Goal: Information Seeking & Learning: Check status

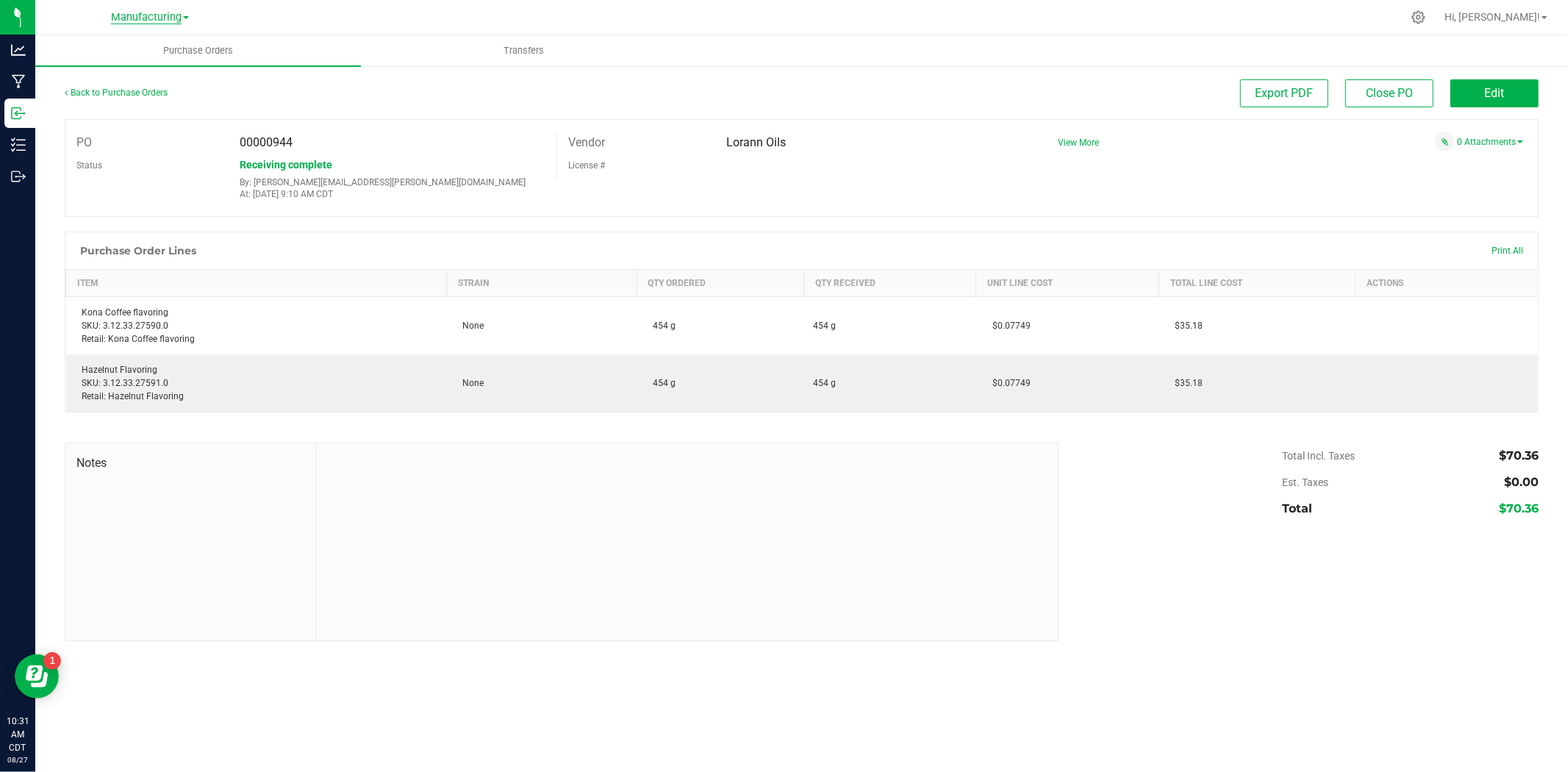
click at [153, 20] on span "Manufacturing" at bounding box center [146, 18] width 70 height 13
click at [134, 42] on link "Cultivation" at bounding box center [149, 52] width 214 height 20
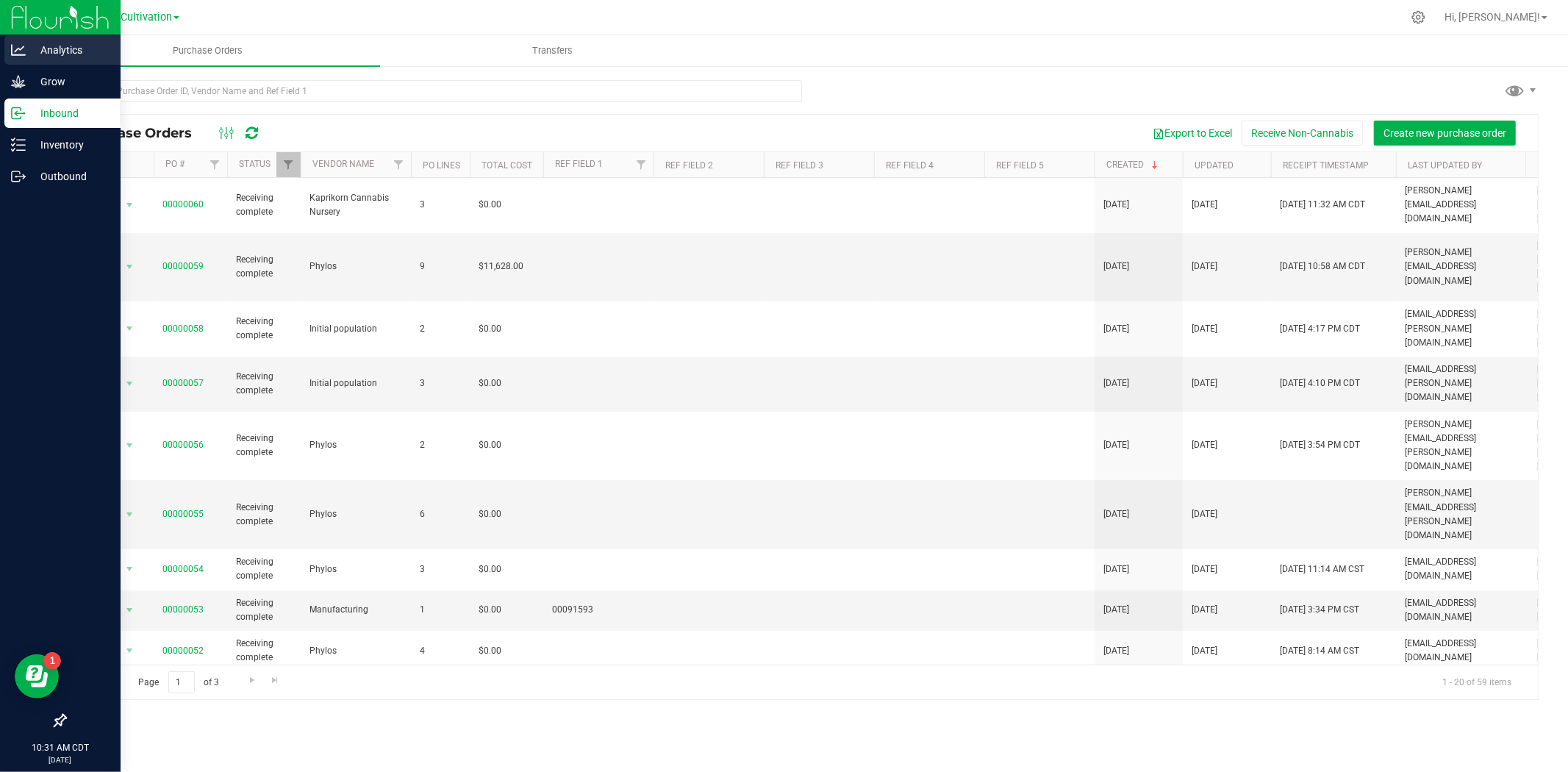
click at [56, 49] on p "Analytics" at bounding box center [69, 50] width 88 height 18
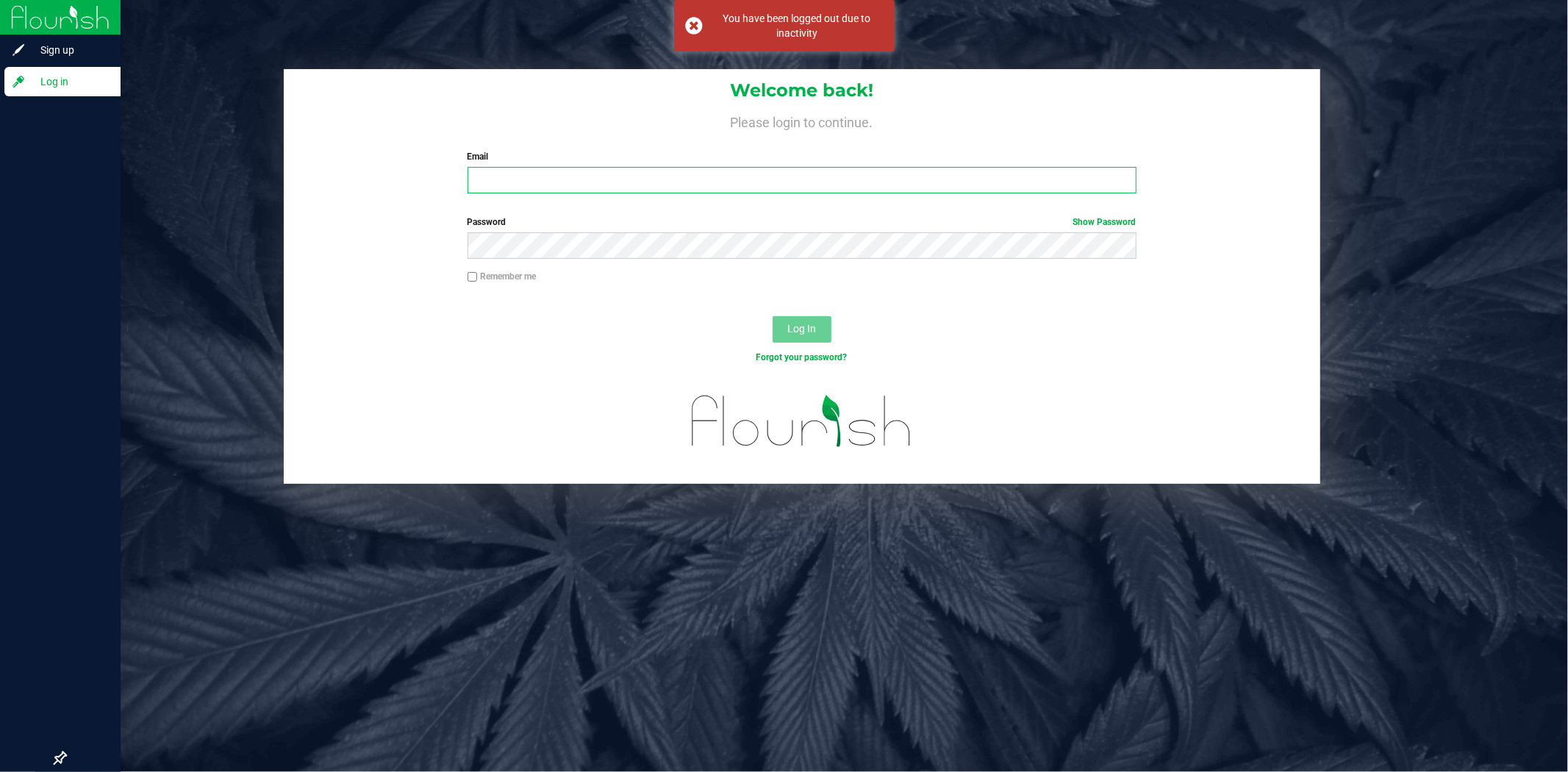
type input "[PERSON_NAME][EMAIL_ADDRESS][PERSON_NAME][DOMAIN_NAME]"
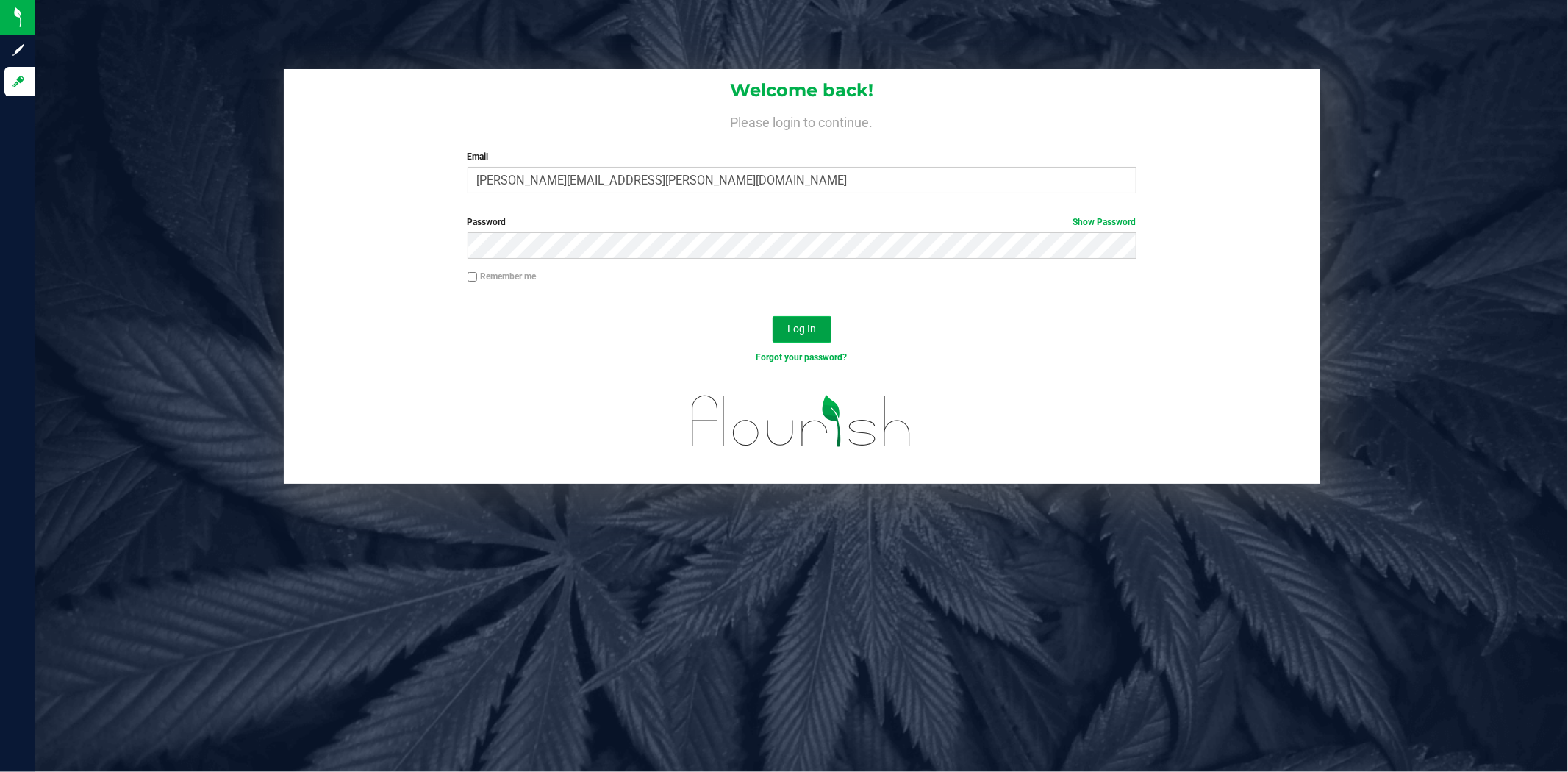
click at [797, 319] on button "Log In" at bounding box center [802, 329] width 59 height 26
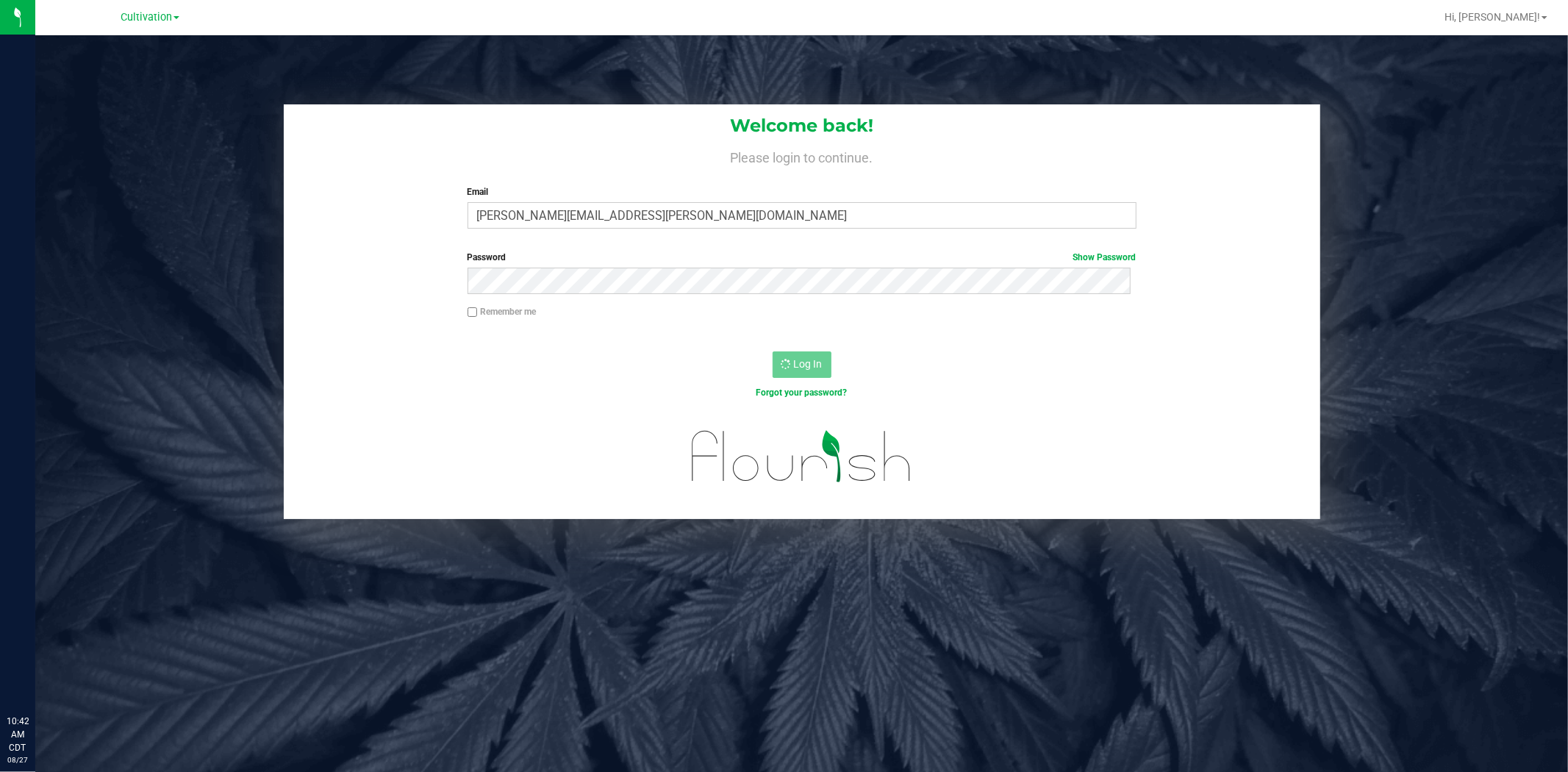
click at [130, 19] on span "Cultivation" at bounding box center [146, 17] width 52 height 13
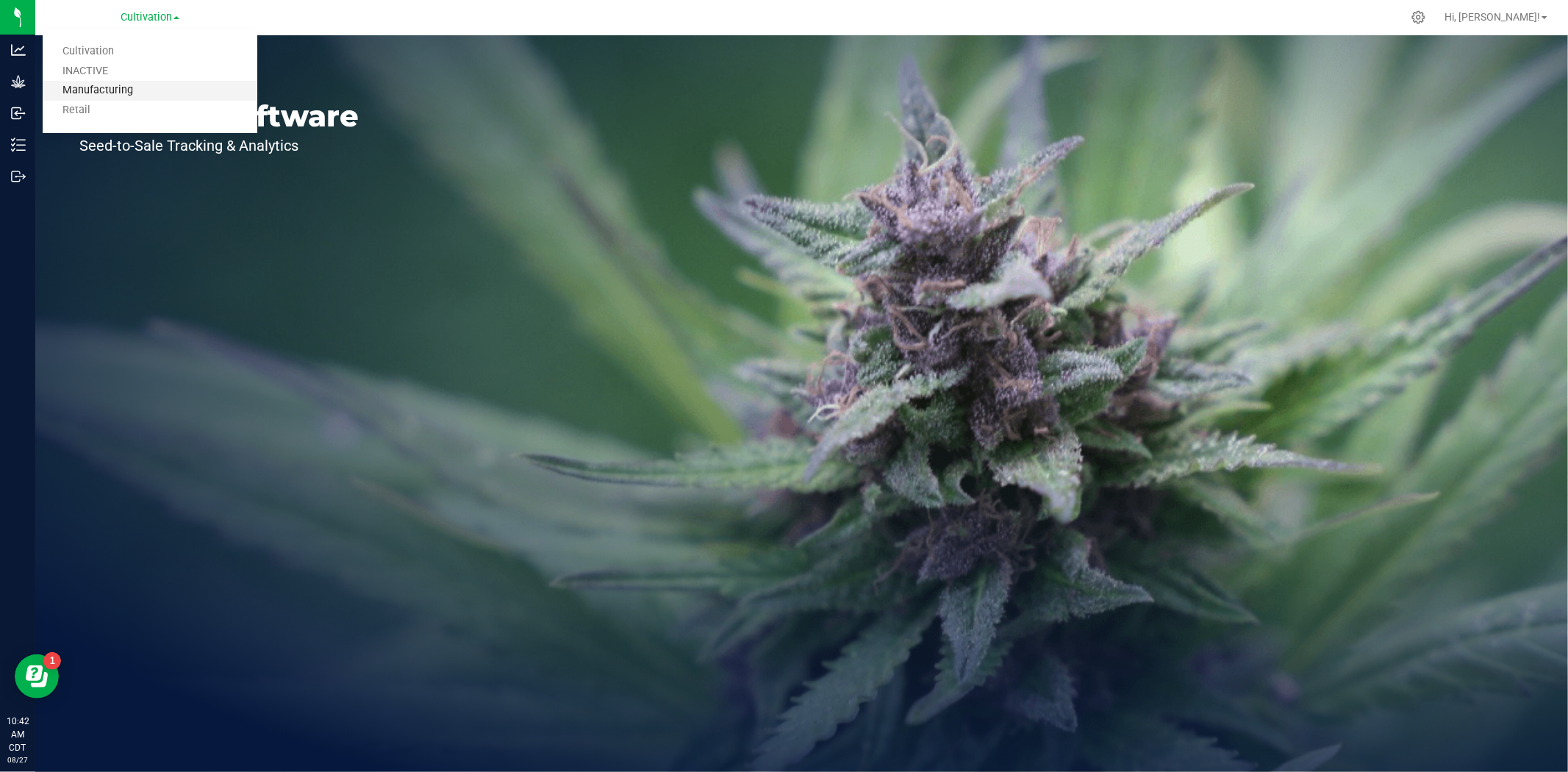
click at [121, 81] on link "Manufacturing" at bounding box center [149, 90] width 214 height 20
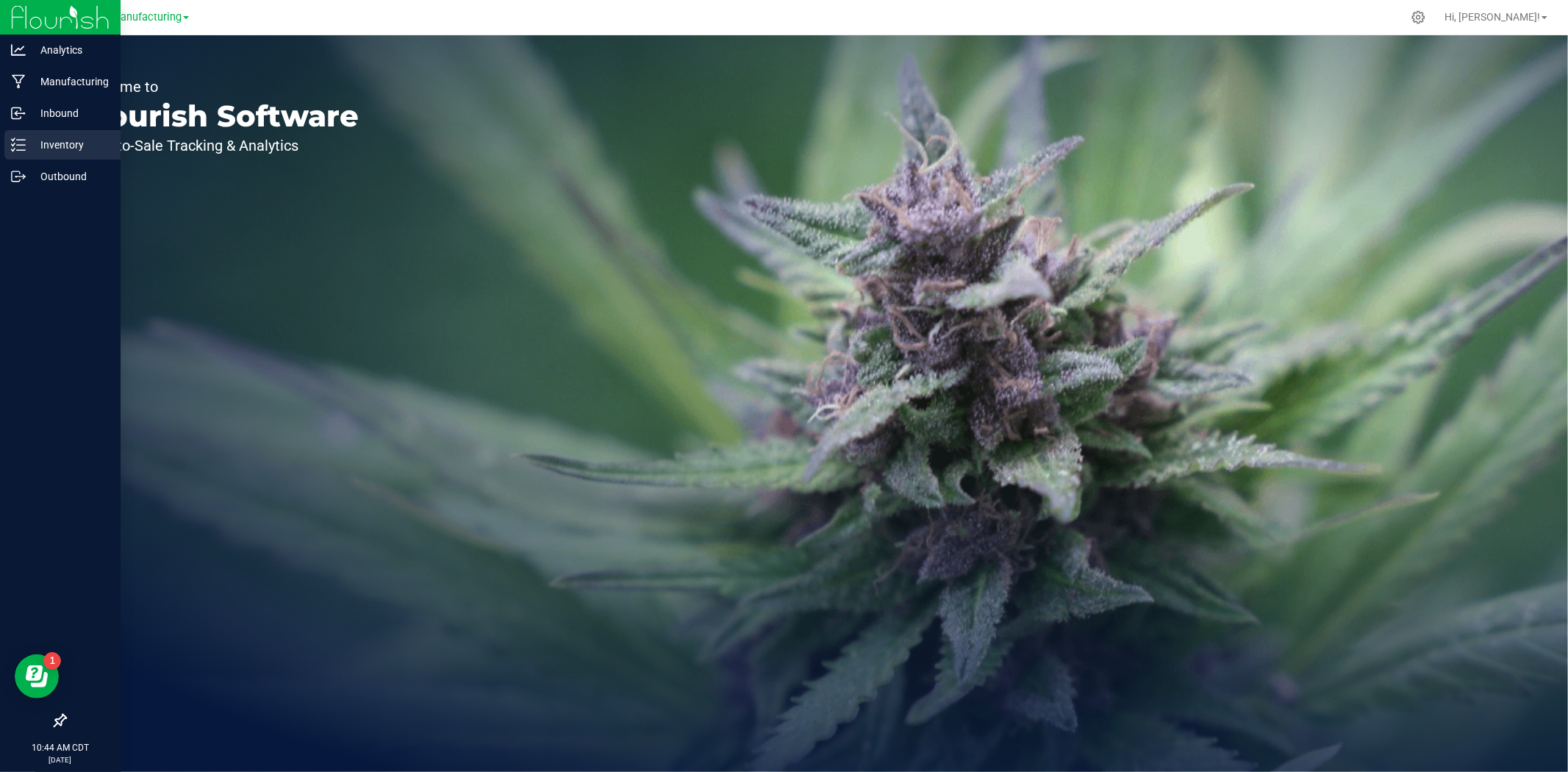
click at [39, 153] on p "Inventory" at bounding box center [69, 145] width 88 height 18
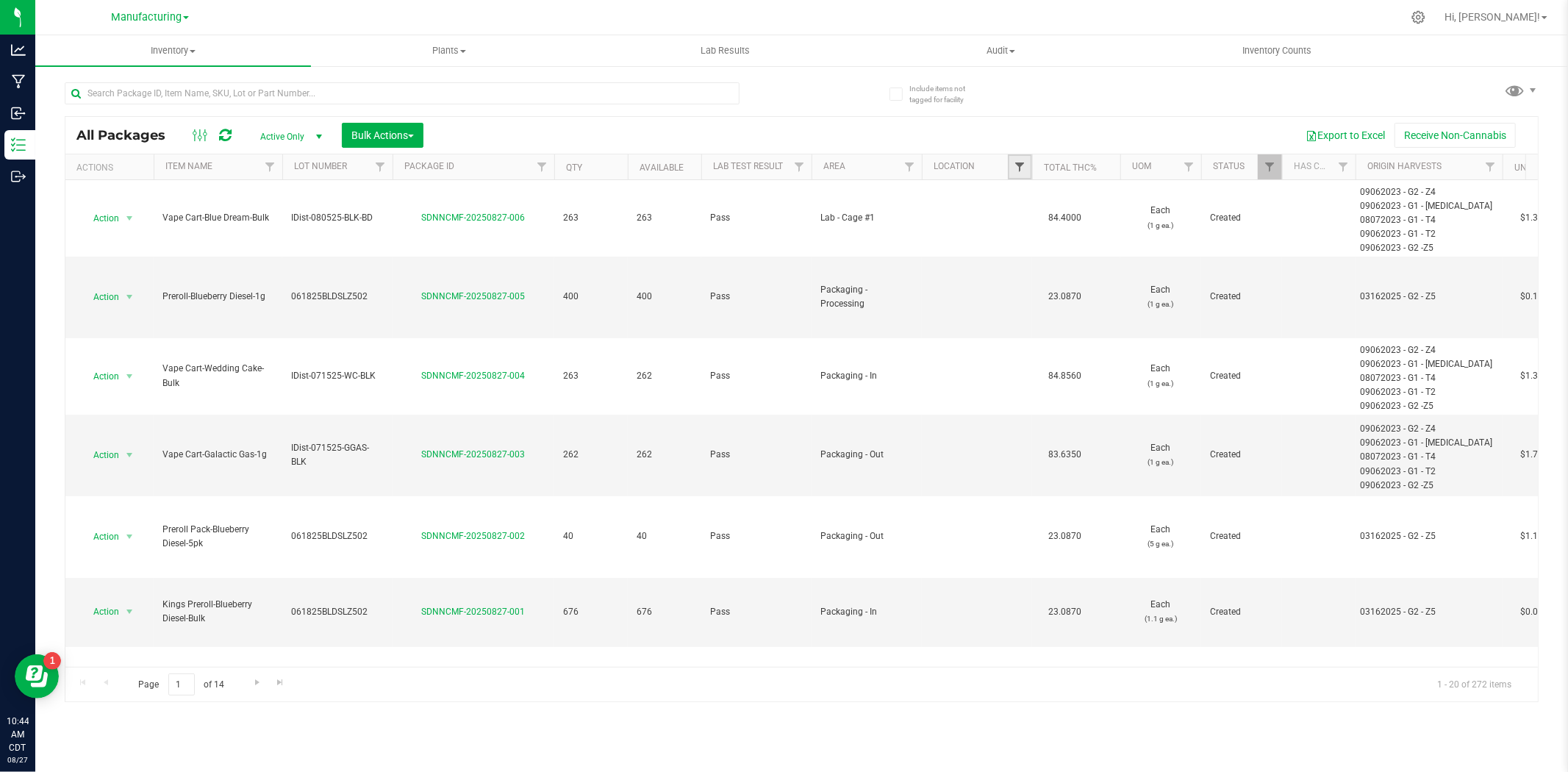
click at [1023, 169] on span "Filter" at bounding box center [1020, 167] width 12 height 12
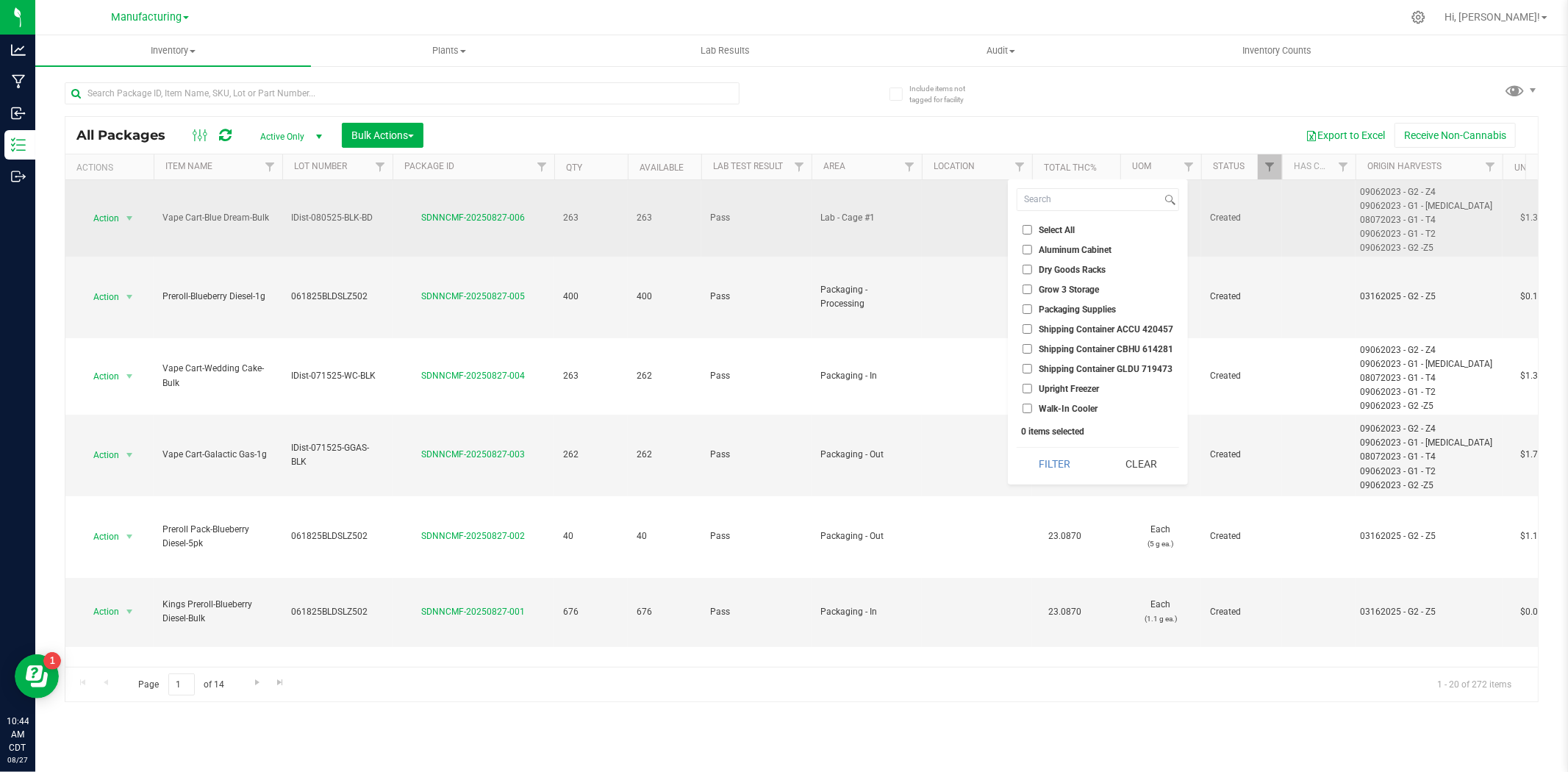
click at [961, 199] on td at bounding box center [977, 218] width 111 height 76
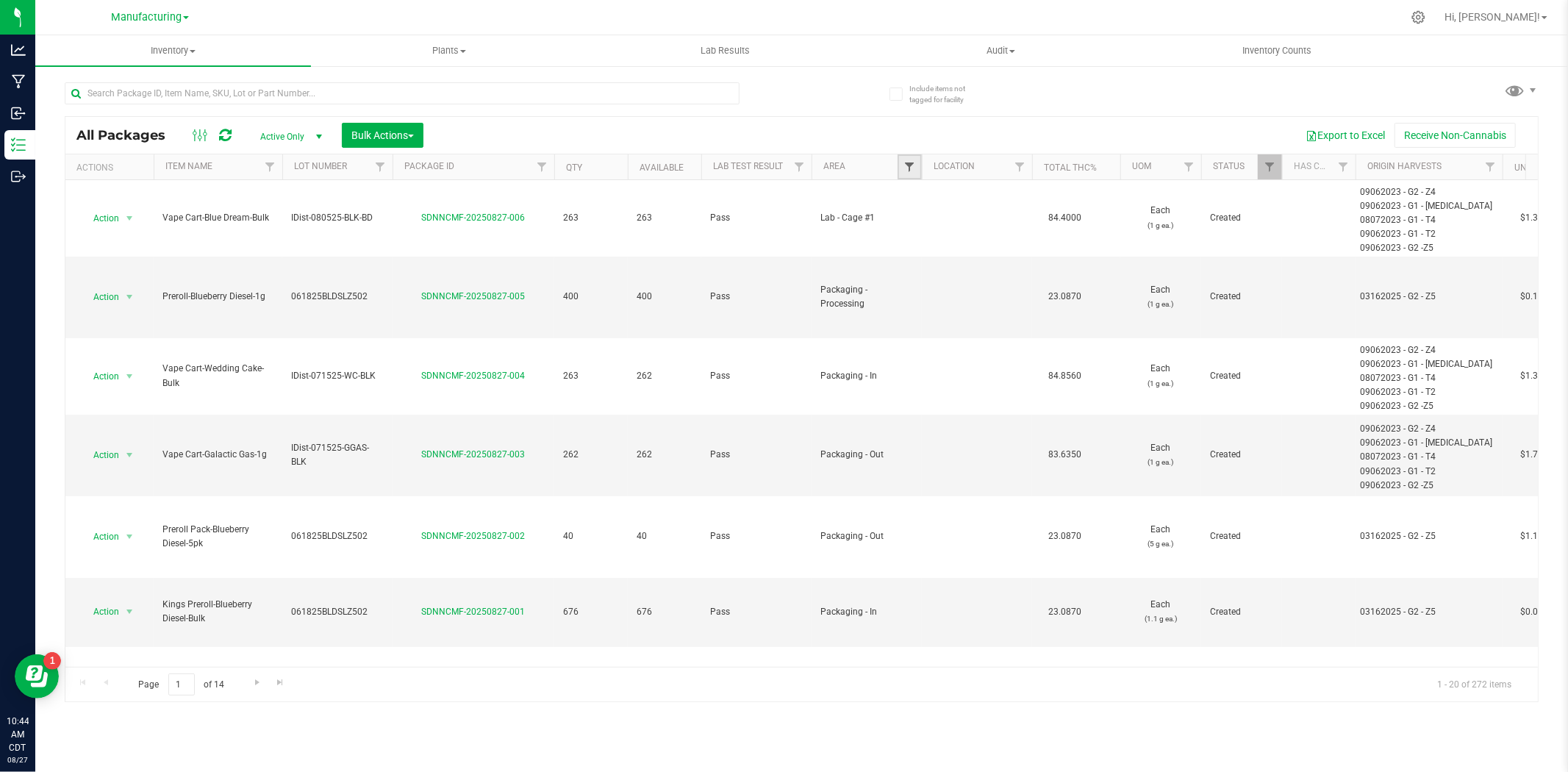
click at [912, 169] on span "Filter" at bounding box center [910, 167] width 12 height 12
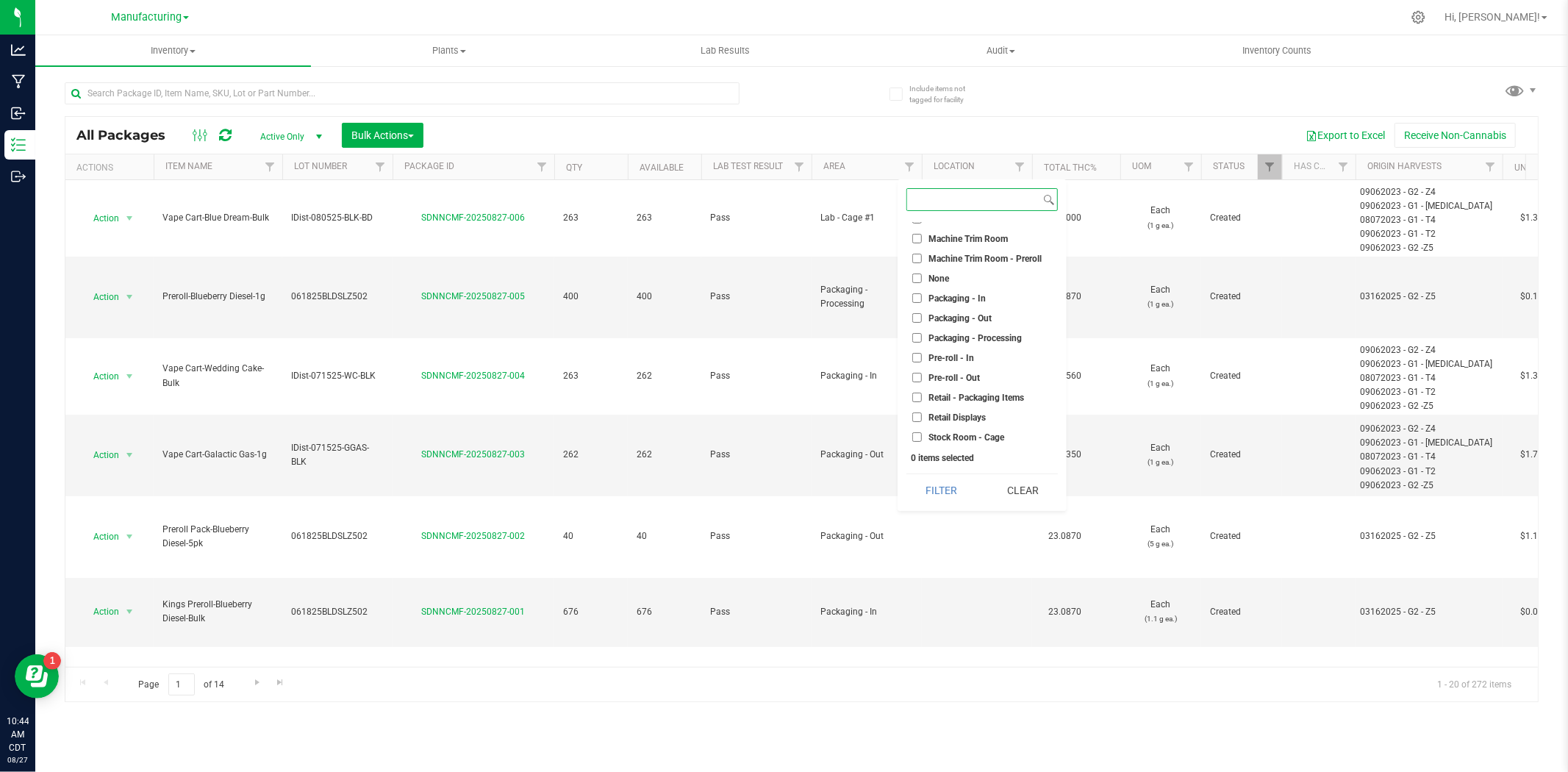
scroll to position [326, 0]
click at [952, 319] on span "Packaging - In" at bounding box center [957, 320] width 58 height 9
click at [922, 319] on input "Packaging - In" at bounding box center [917, 320] width 10 height 10
checkbox input "true"
click at [956, 332] on li "Packaging - Out" at bounding box center [982, 340] width 152 height 16
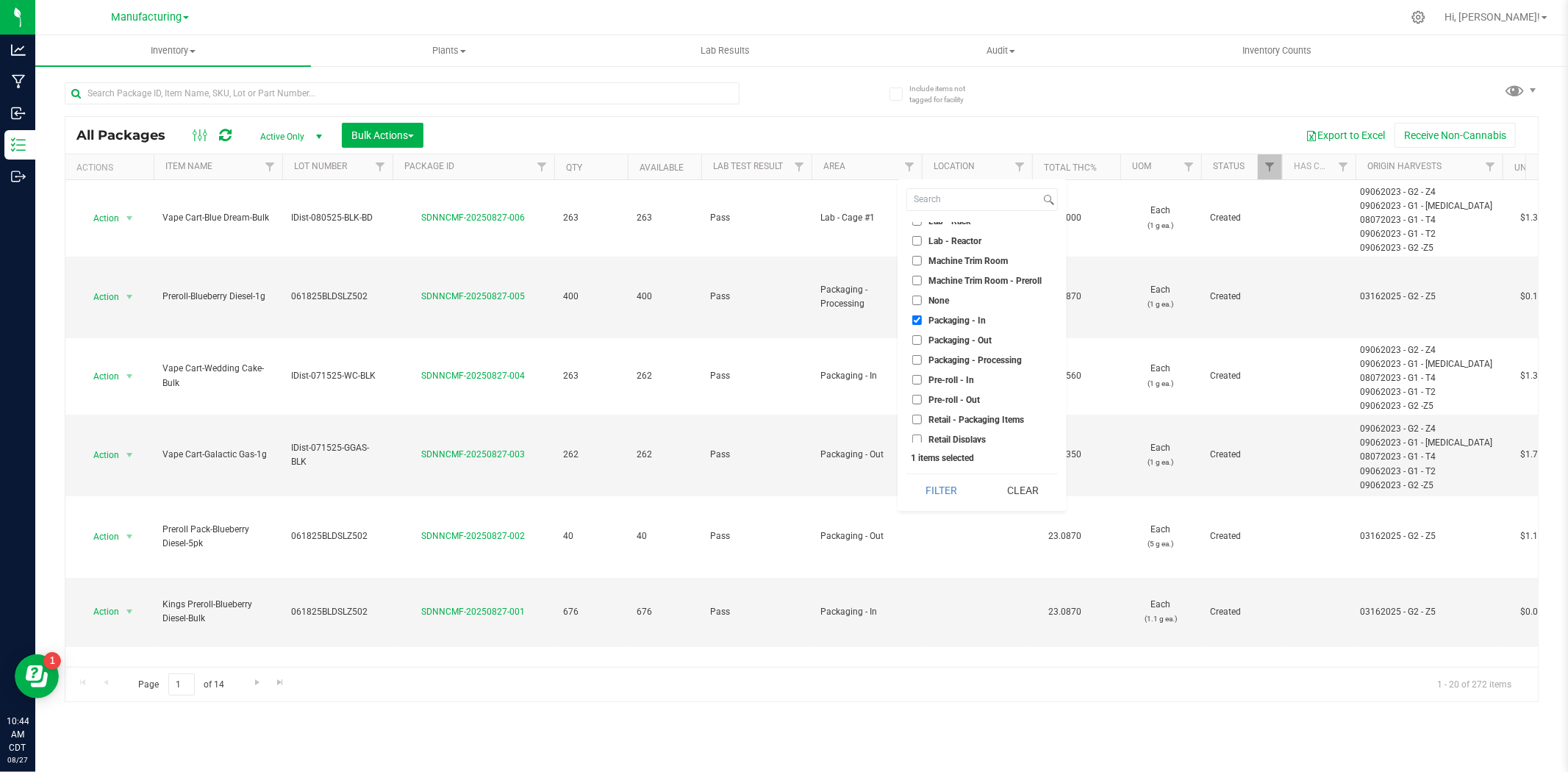
click at [959, 355] on span "Packaging - Processing" at bounding box center [975, 360] width 93 height 9
click at [922, 355] on input "Packaging - Processing" at bounding box center [917, 359] width 10 height 10
checkbox input "true"
click at [954, 341] on span "Packaging - Out" at bounding box center [960, 340] width 63 height 9
click at [922, 341] on input "Packaging - Out" at bounding box center [917, 340] width 10 height 10
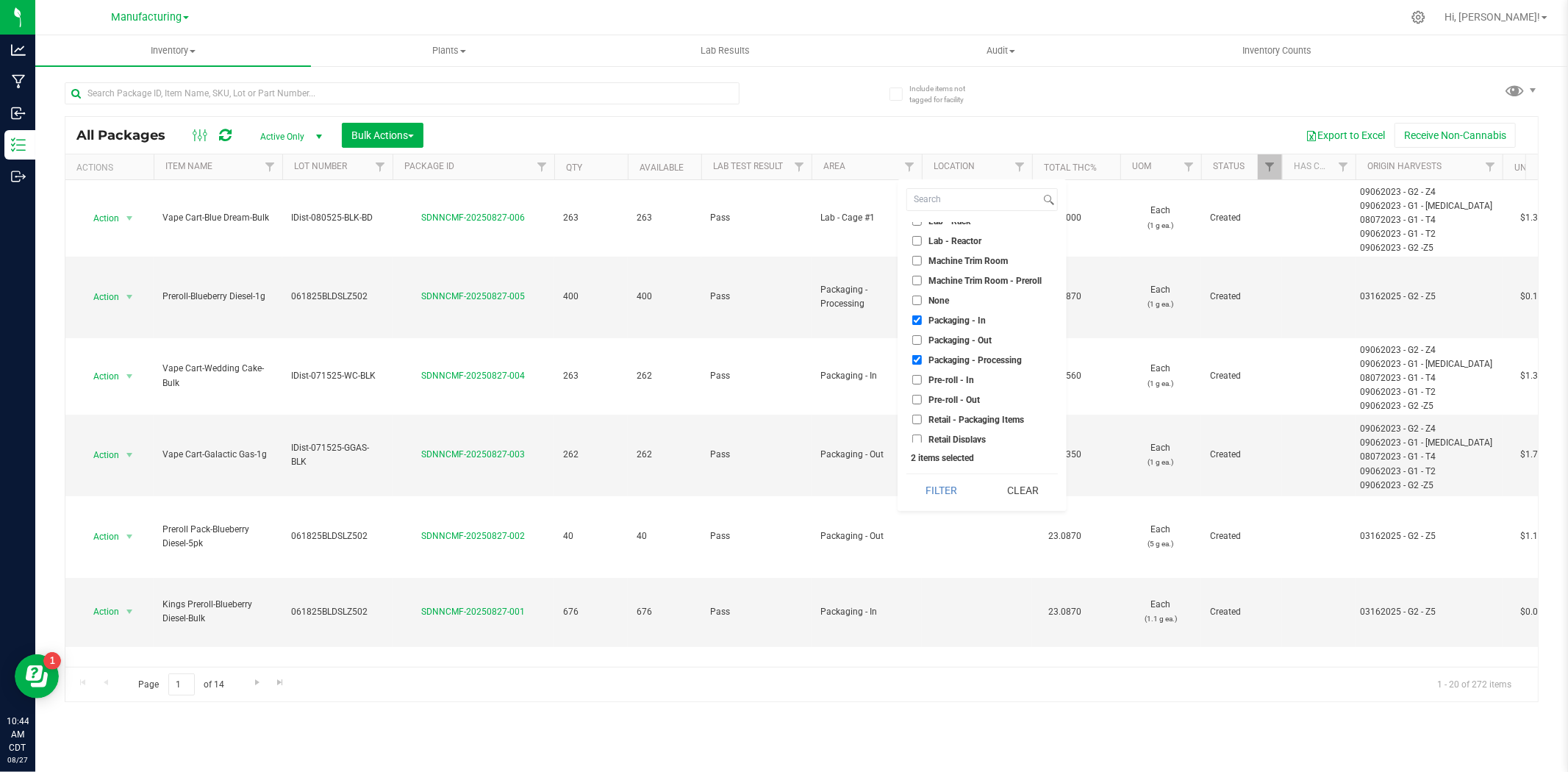
checkbox input "true"
click at [954, 486] on button "Filter" at bounding box center [942, 490] width 70 height 32
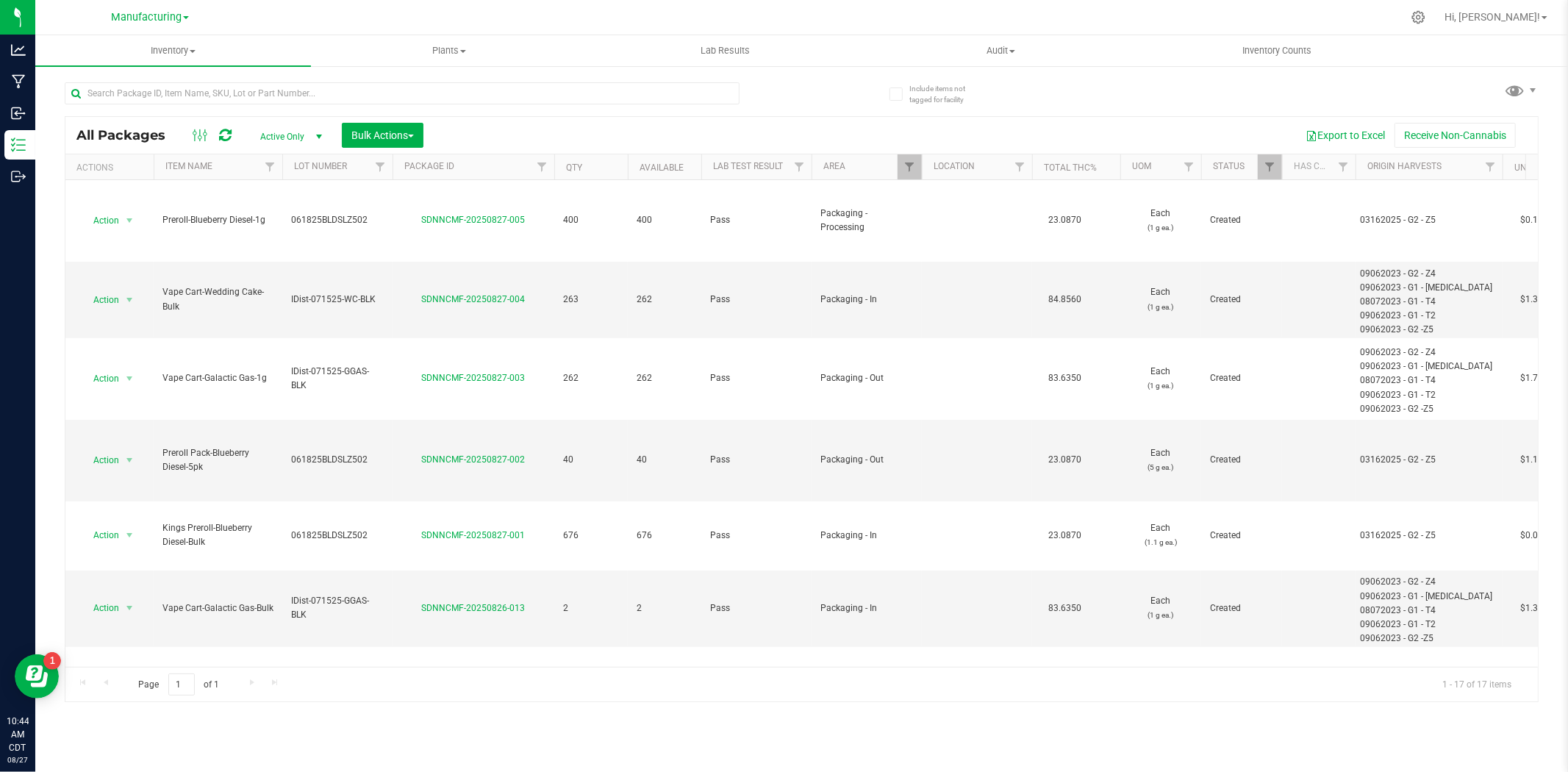
click at [238, 171] on th "Item Name" at bounding box center [218, 167] width 128 height 25
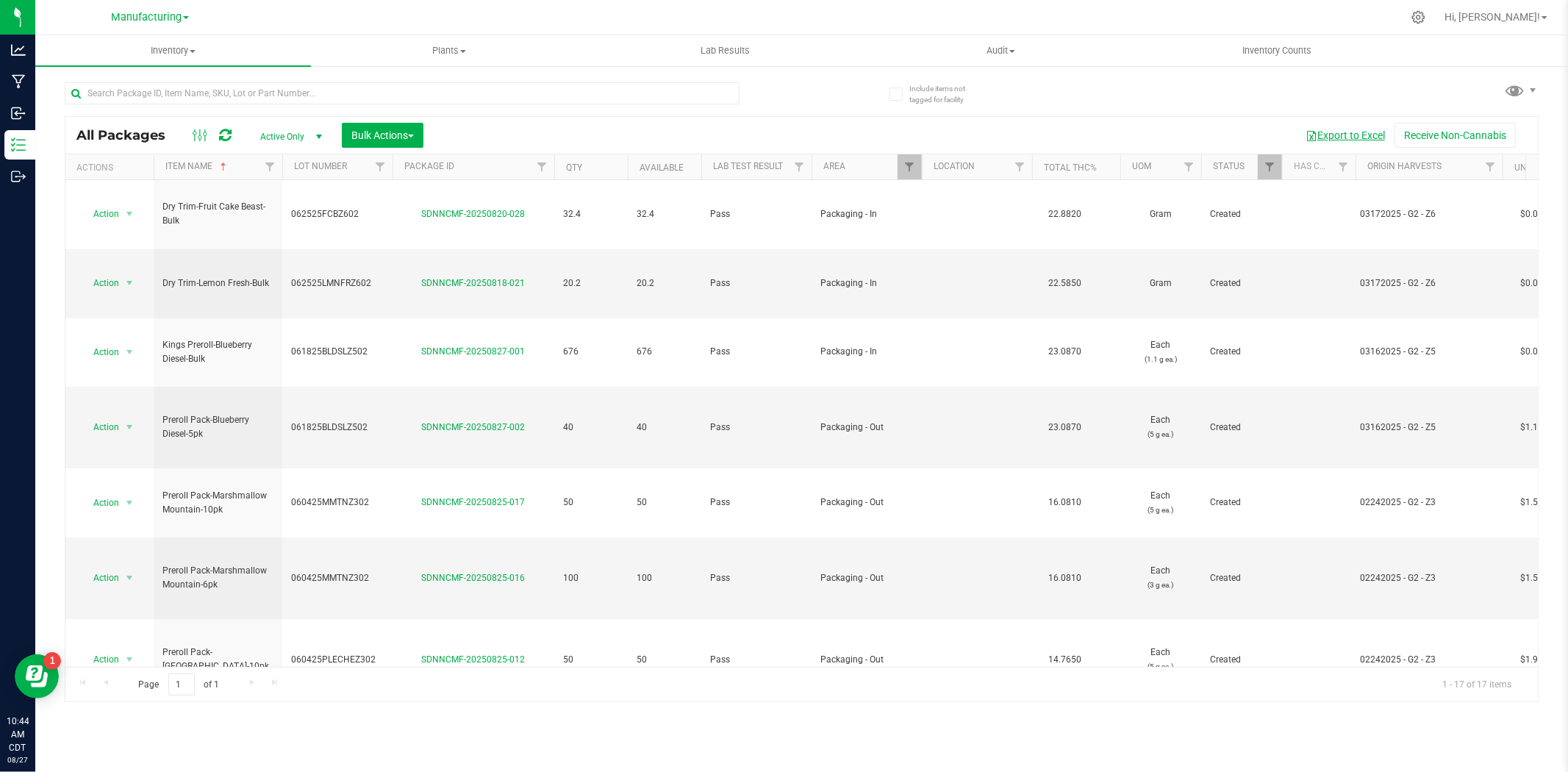
click at [1336, 135] on button "Export to Excel" at bounding box center [1345, 134] width 99 height 25
click at [166, 96] on input "text" at bounding box center [403, 93] width 675 height 22
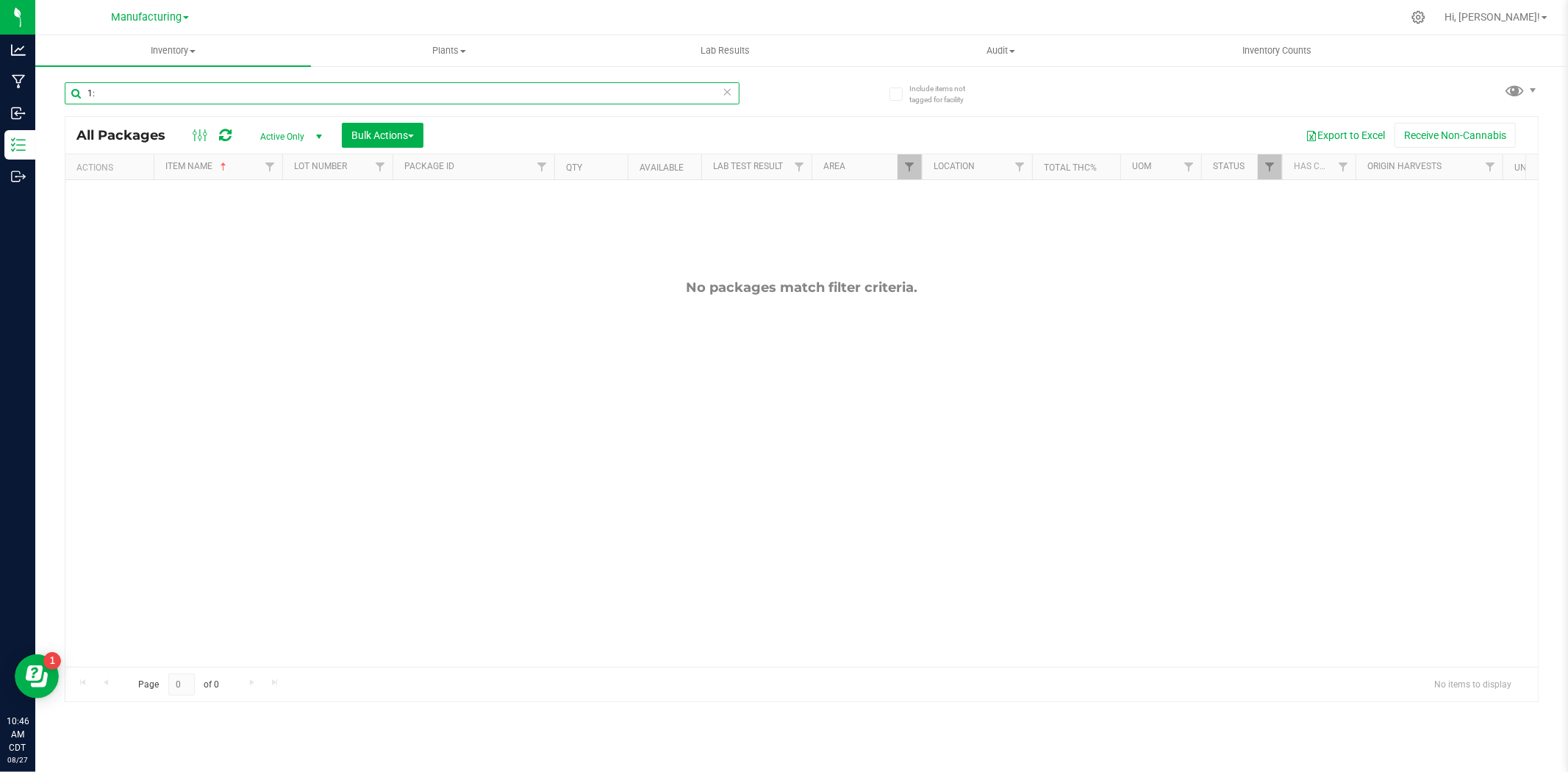
type input "1"
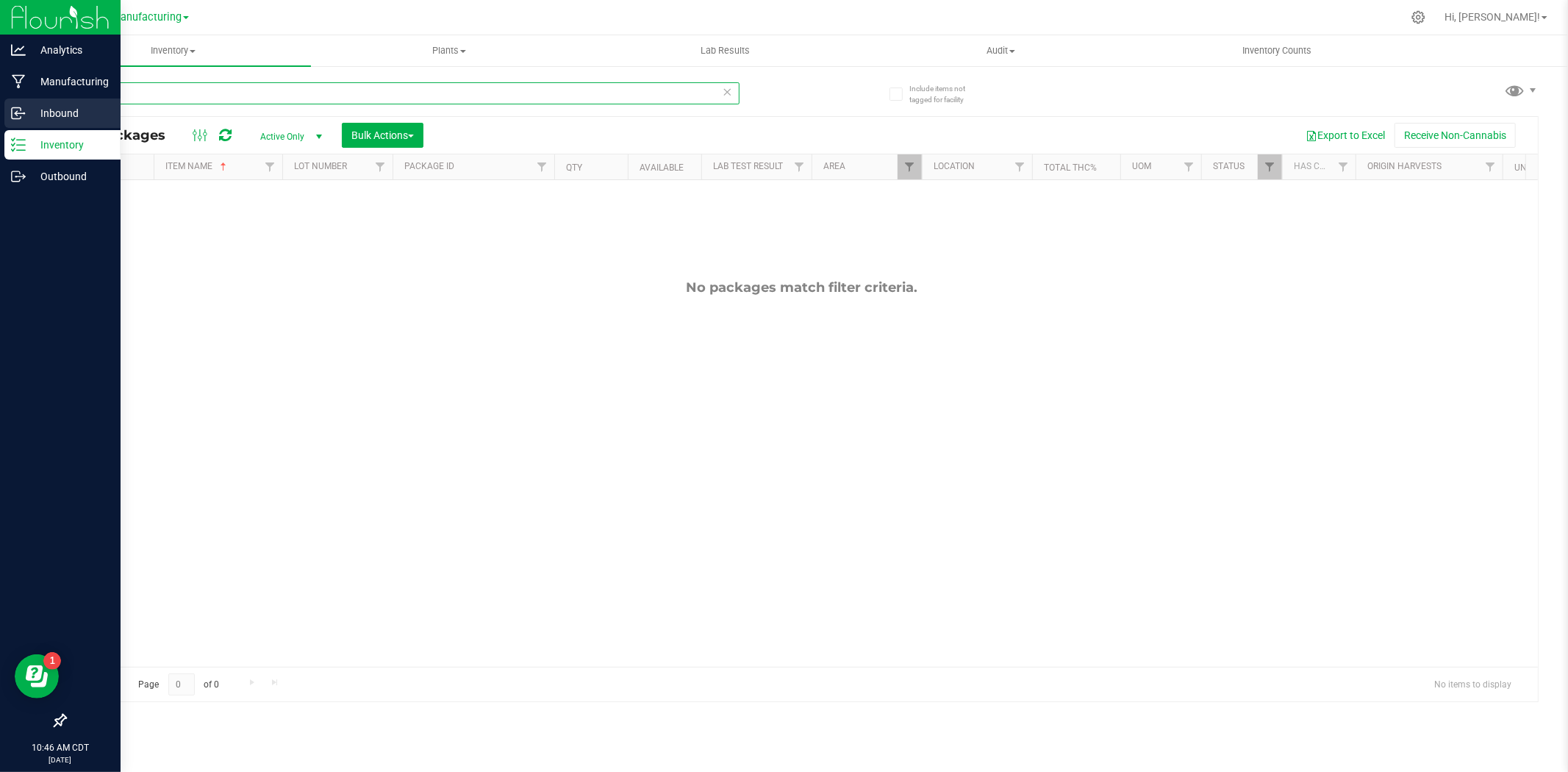
drag, startPoint x: 155, startPoint y: 93, endPoint x: 23, endPoint y: 106, distance: 132.6
click at [23, 106] on div "Analytics Manufacturing Inbound Inventory Outbound 10:46 AM CDT [DATE] 08/27 Ma…" at bounding box center [784, 386] width 1568 height 772
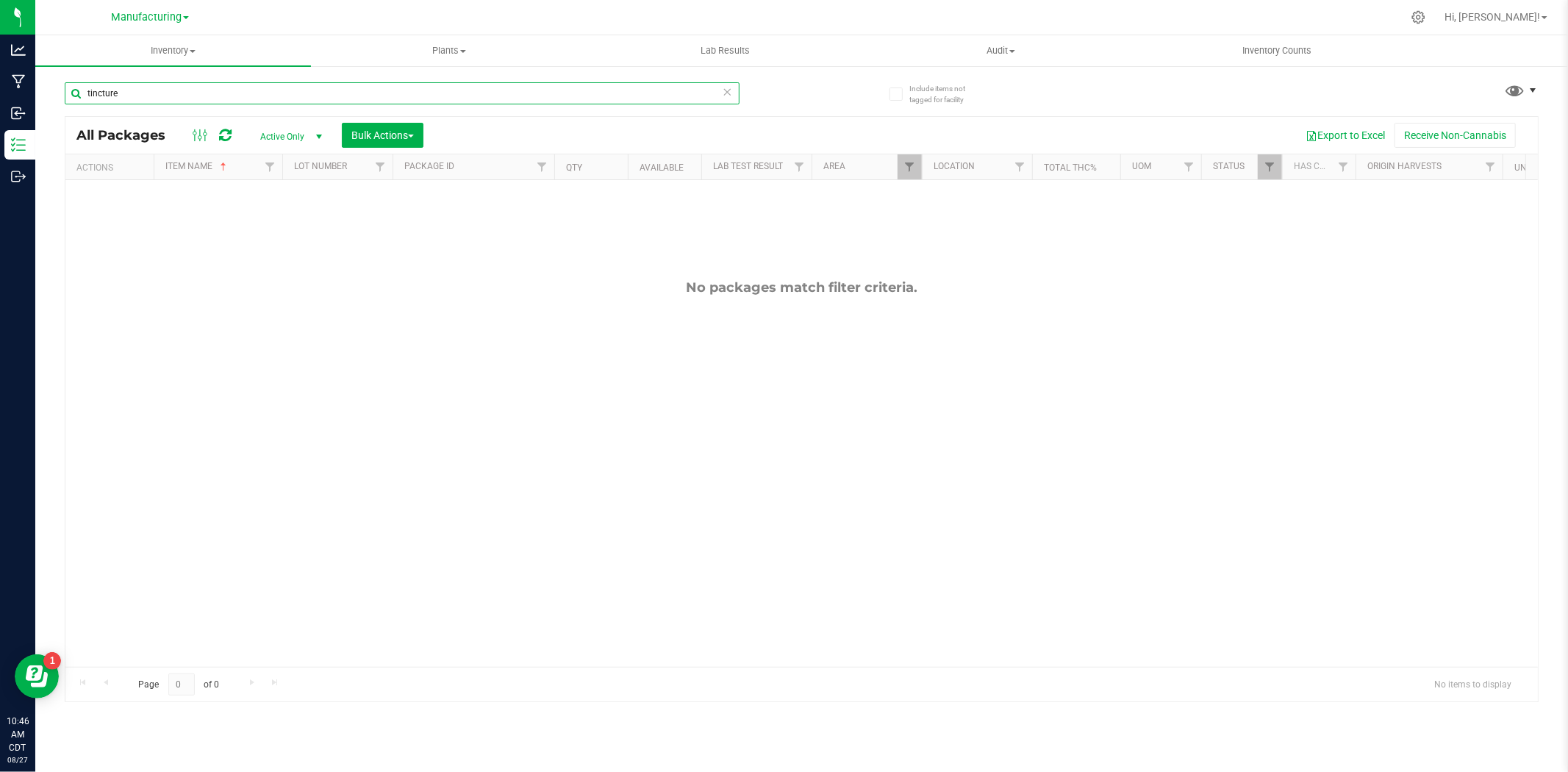
type input "tincture"
click at [1531, 90] on span at bounding box center [1533, 90] width 12 height 12
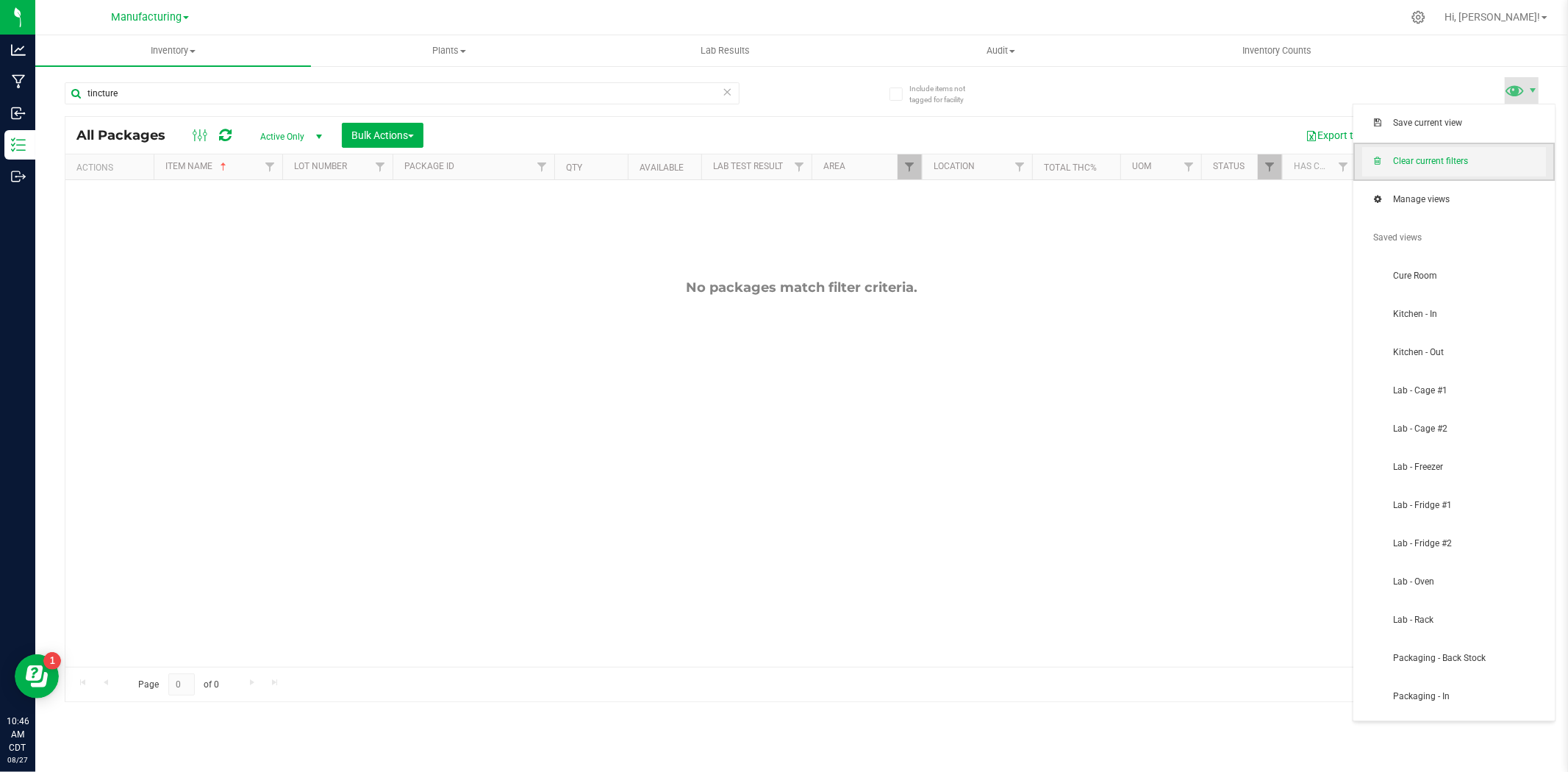
click at [1442, 152] on span "Clear current filters" at bounding box center [1454, 161] width 184 height 29
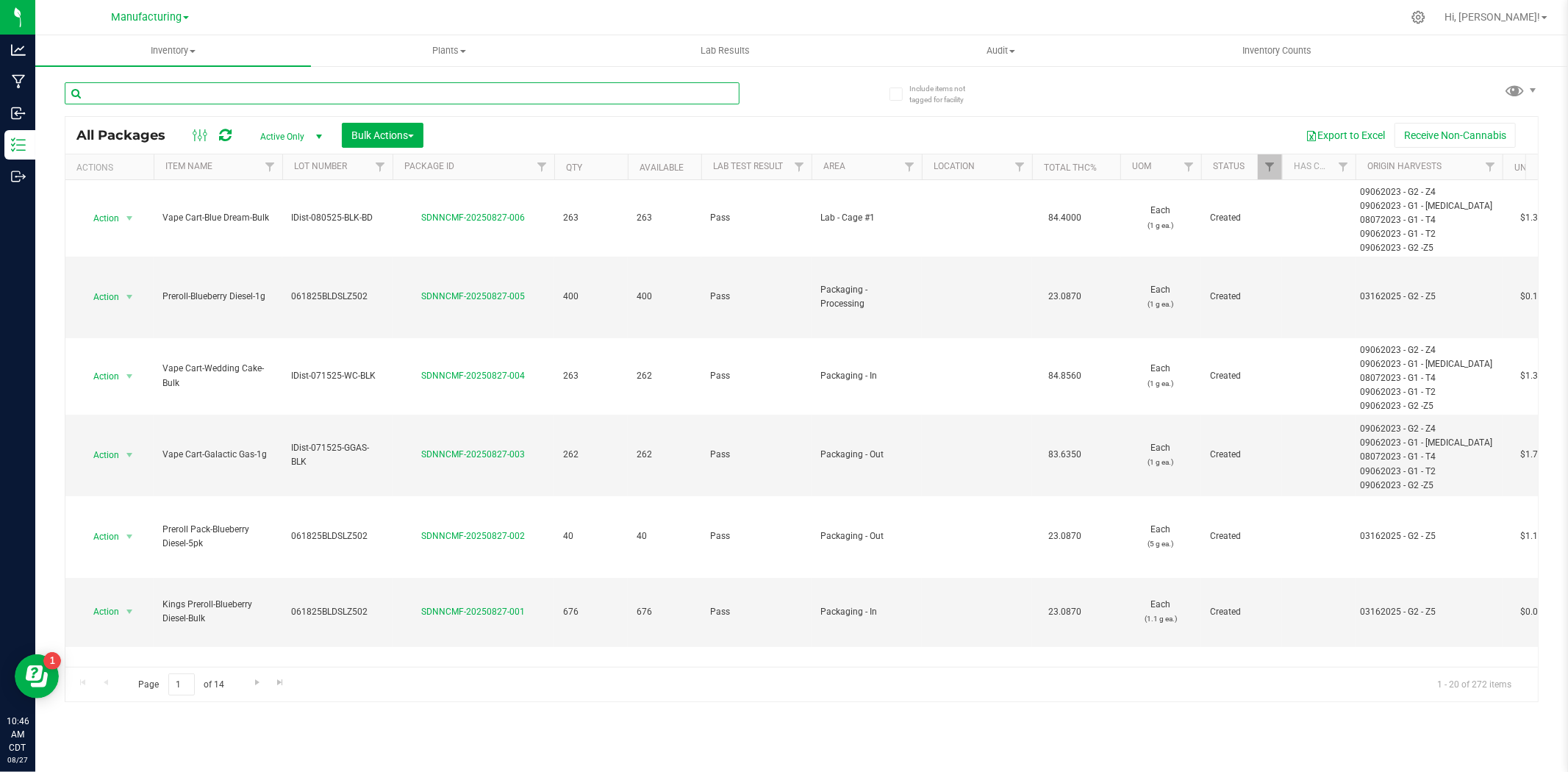
click at [142, 97] on input "text" at bounding box center [403, 93] width 675 height 22
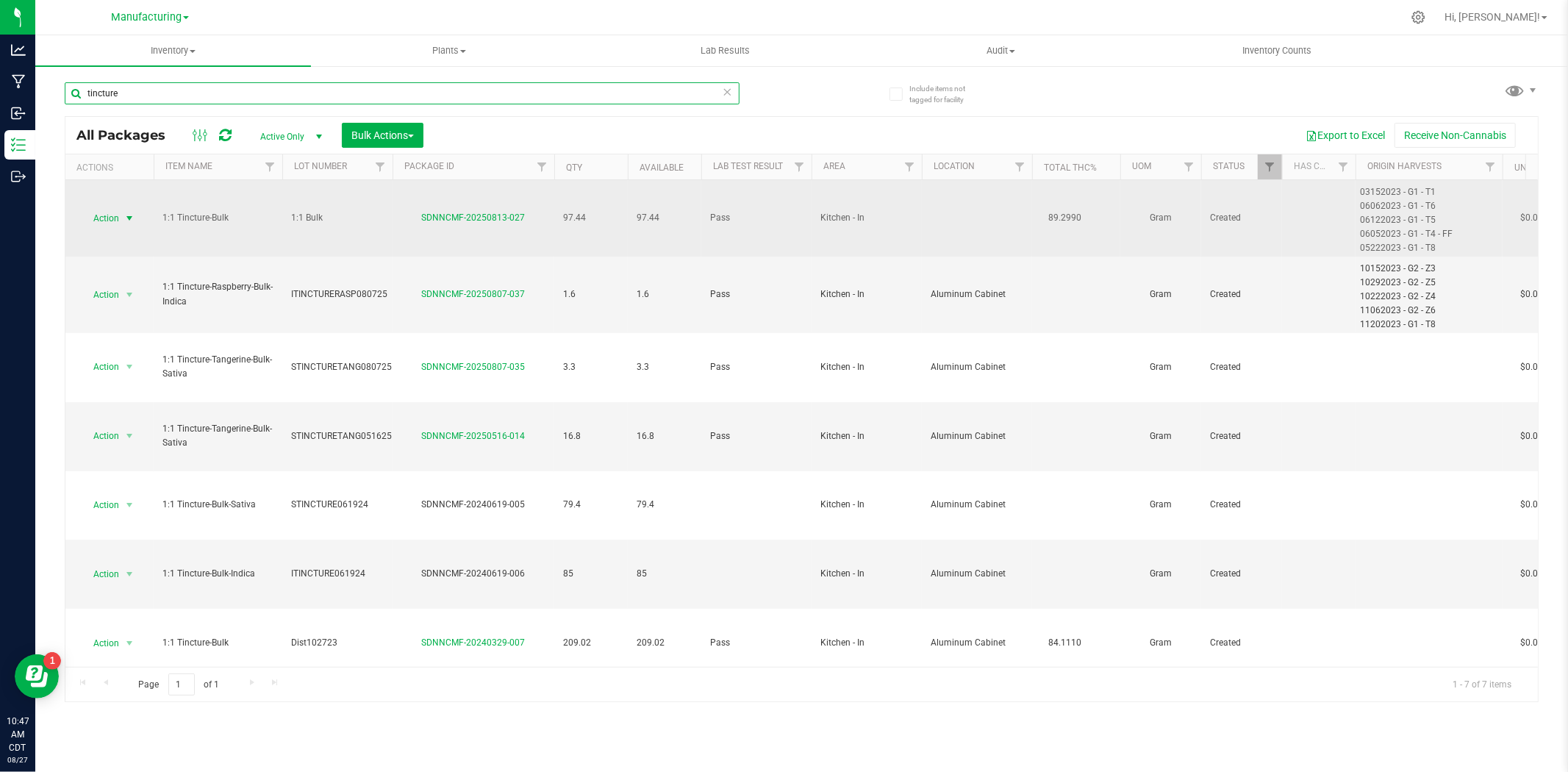
type input "tincture"
click at [119, 219] on span "Action" at bounding box center [99, 219] width 40 height 21
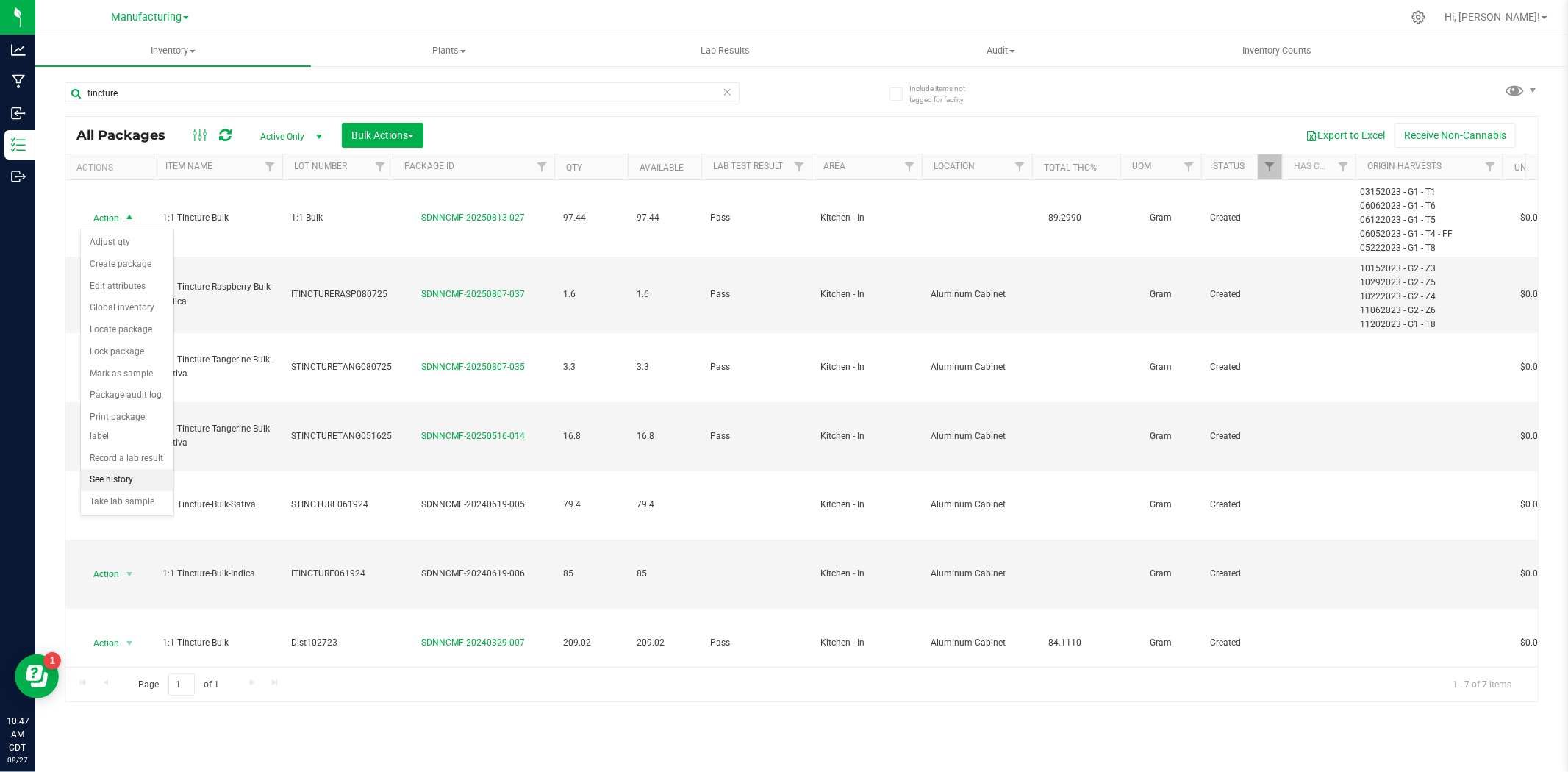
click at [108, 480] on li "See history" at bounding box center [127, 480] width 93 height 22
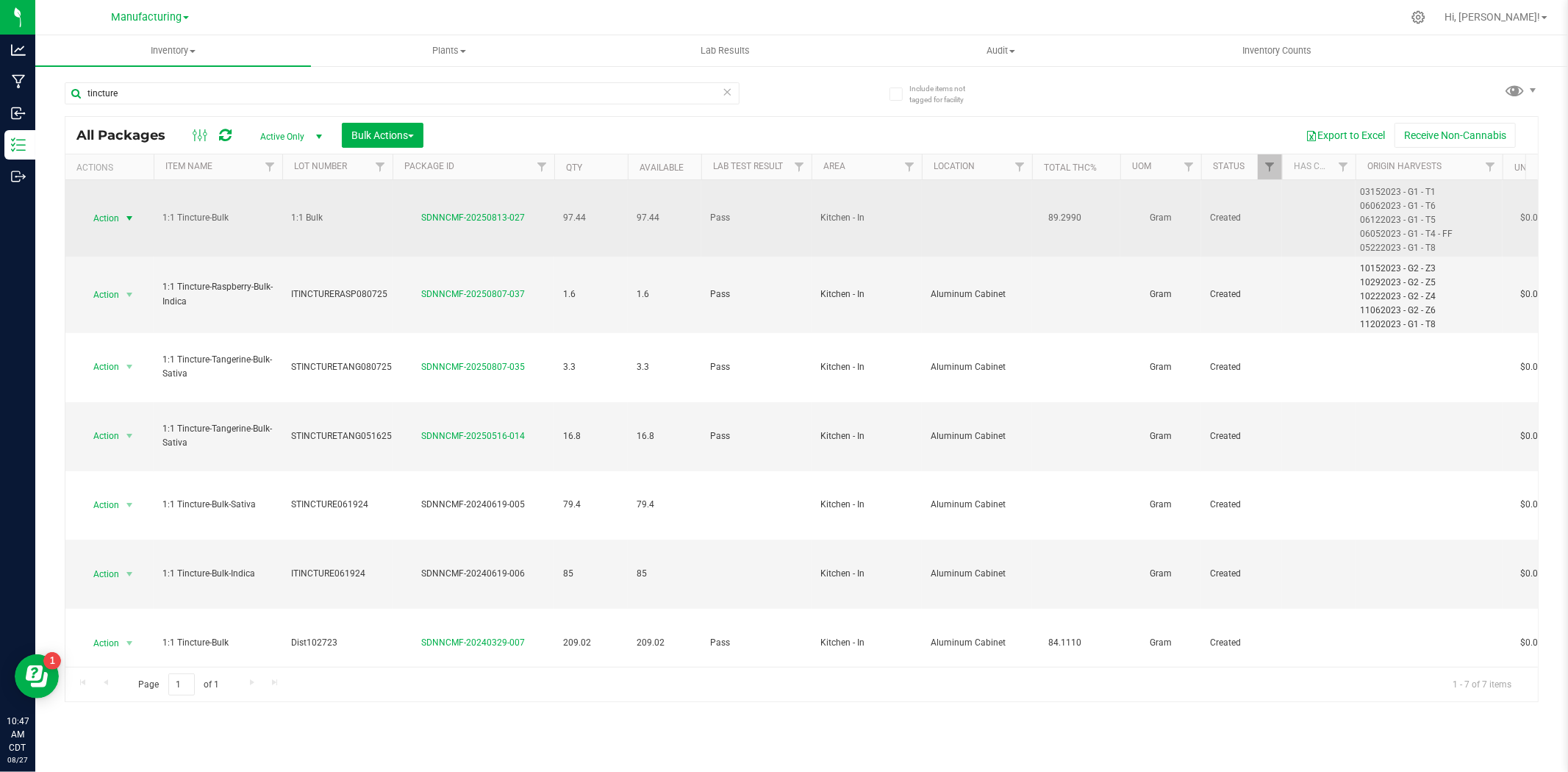
click at [107, 213] on span "Action" at bounding box center [99, 219] width 40 height 21
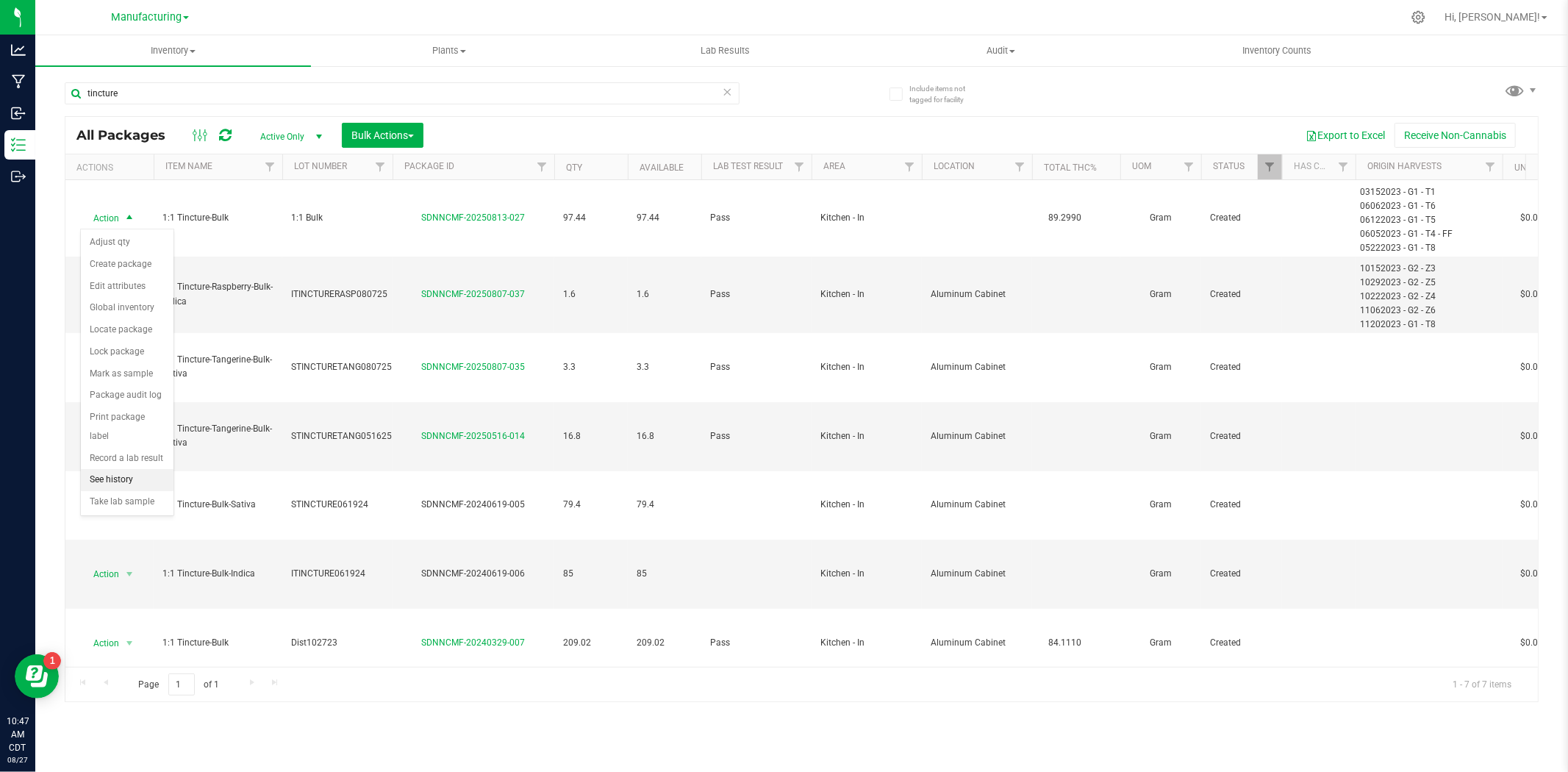
click at [130, 485] on li "See history" at bounding box center [127, 480] width 93 height 22
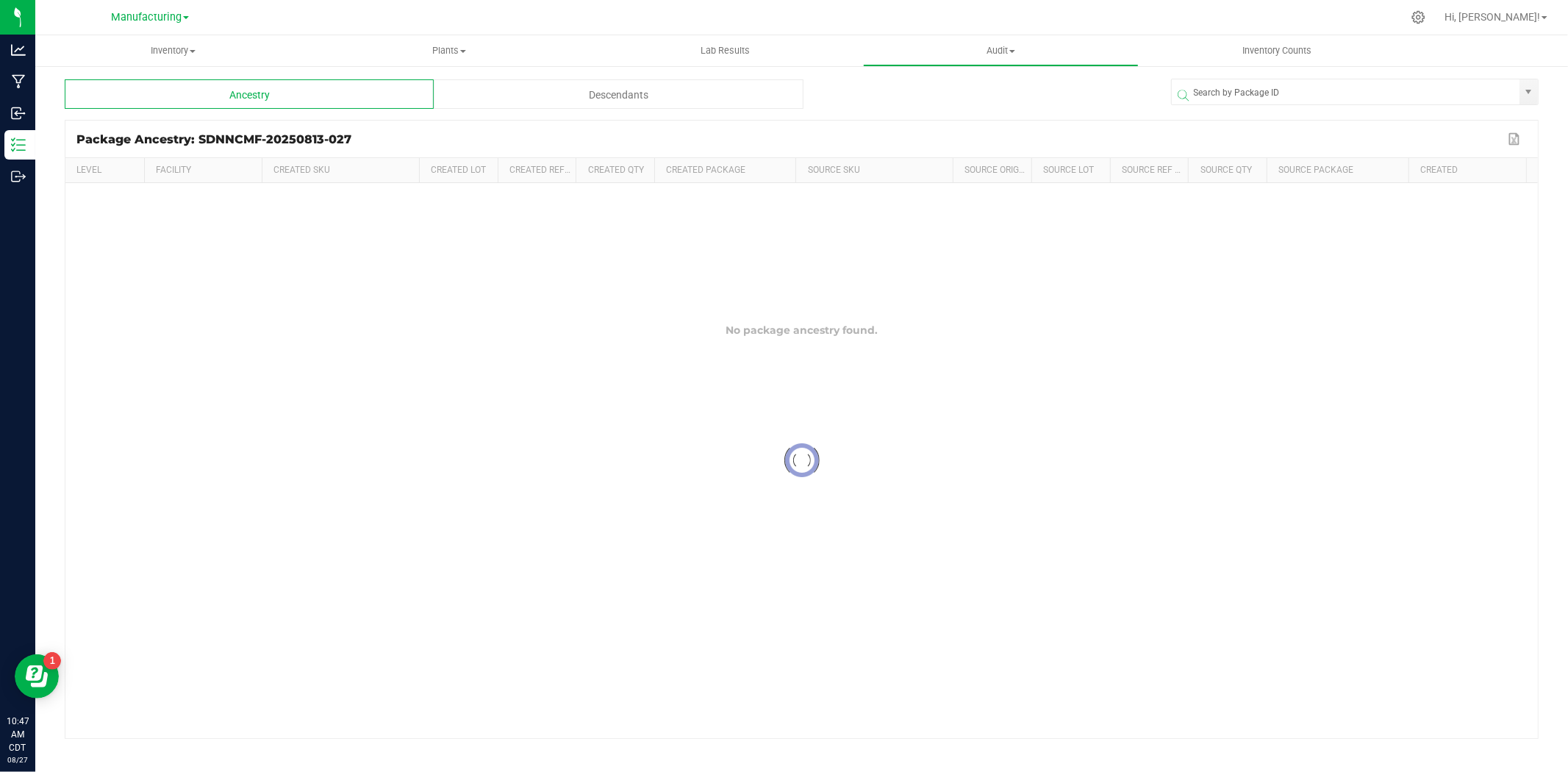
click at [538, 87] on div "Descendants" at bounding box center [619, 93] width 369 height 29
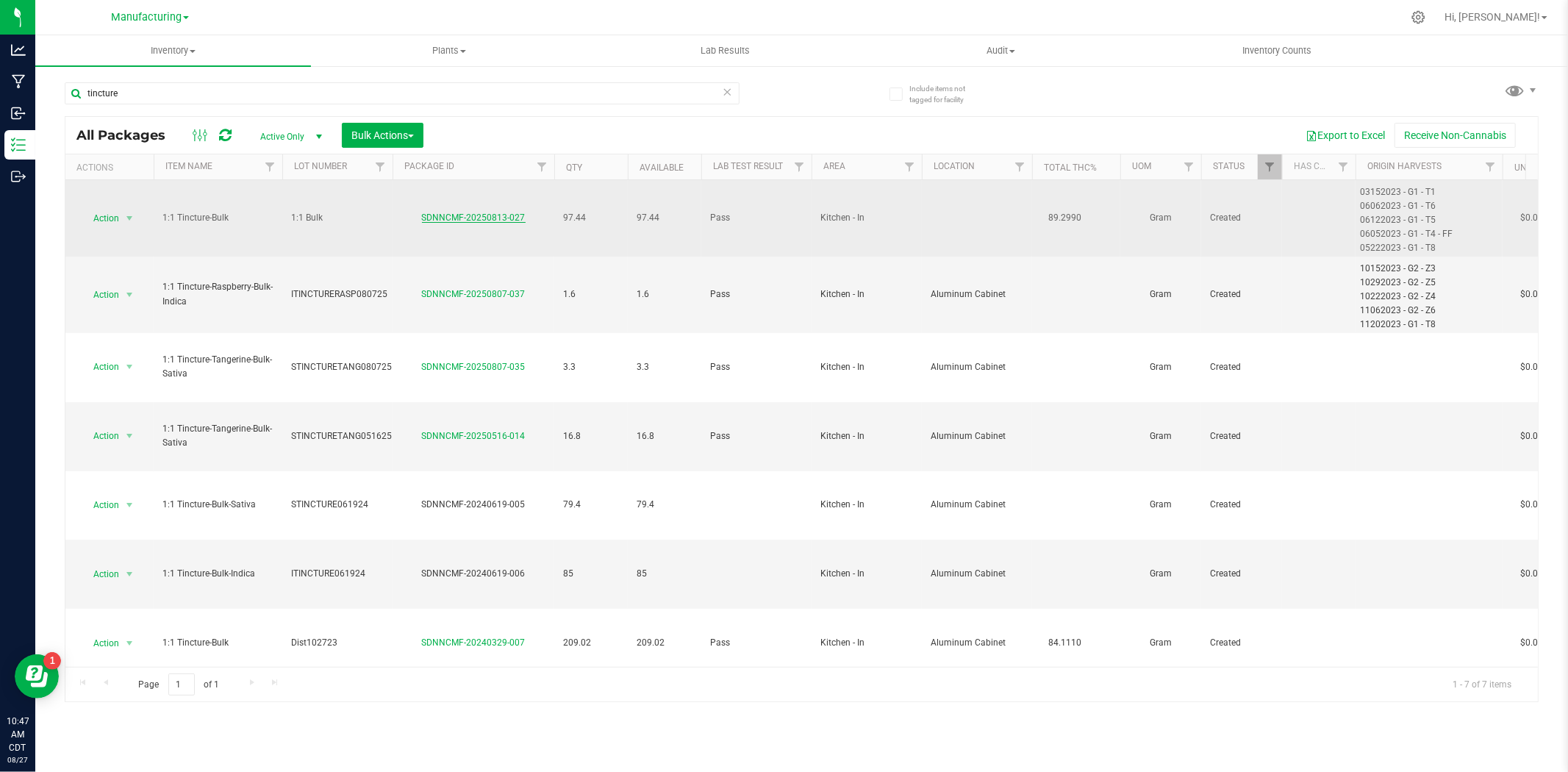
click at [487, 217] on link "SDNNCMF-20250813-027" at bounding box center [474, 217] width 104 height 10
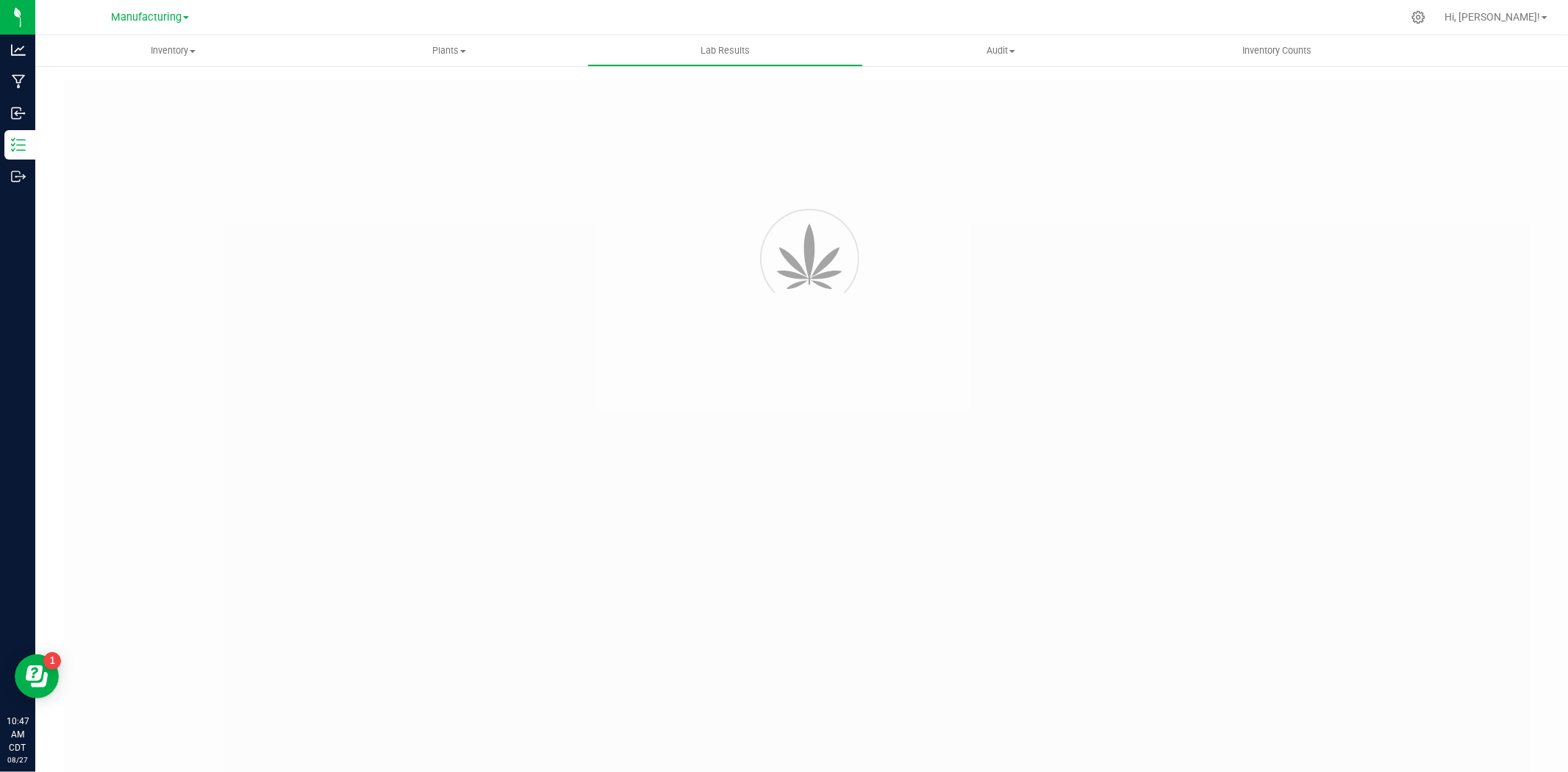
type input "SDNNCMF-20240730-014"
type input "AAFV171"
type input "SDNNCMF-20240730-014"
type input "[DATE] 10:33 AM"
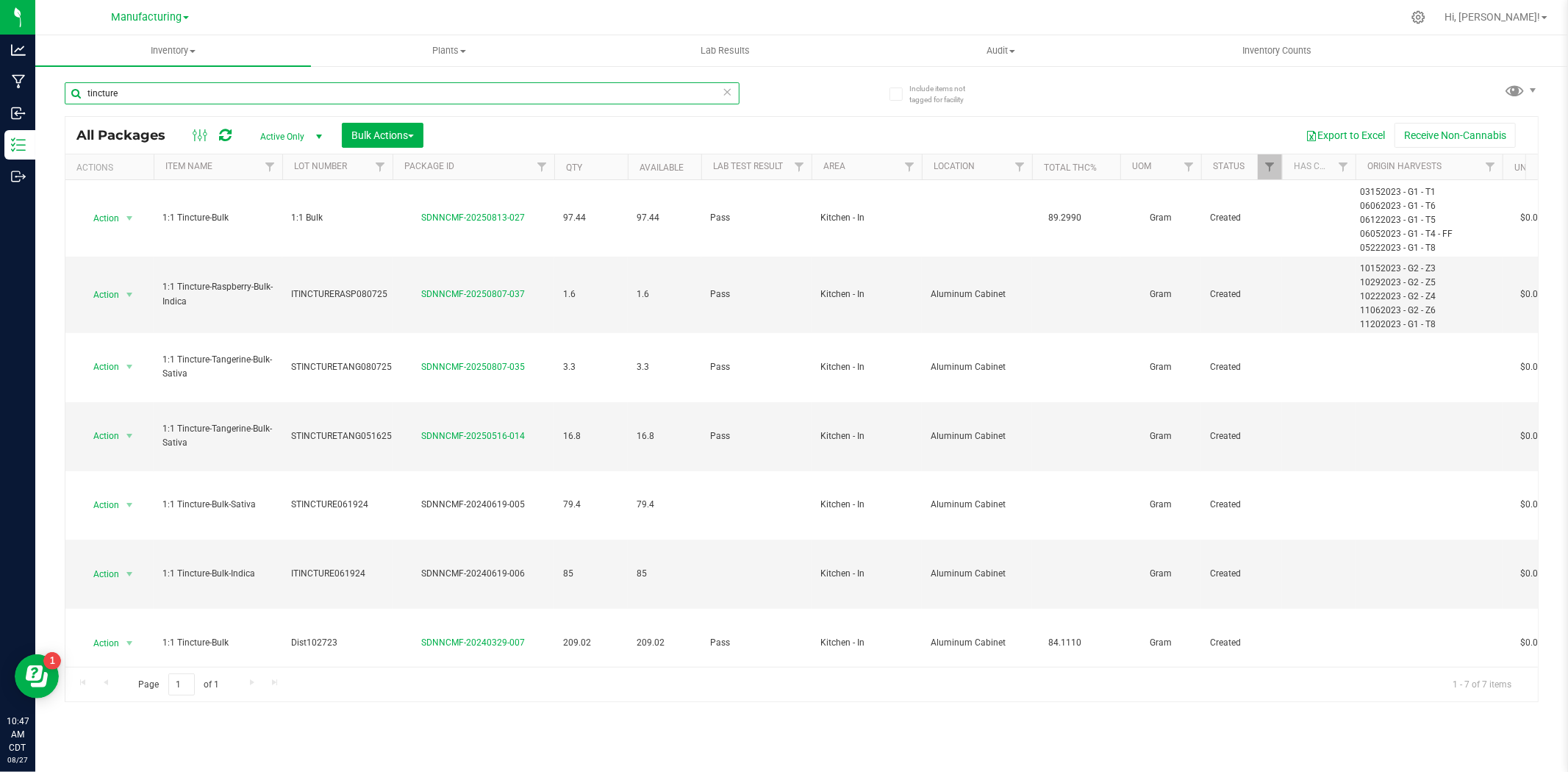
drag, startPoint x: 137, startPoint y: 91, endPoint x: -111, endPoint y: 109, distance: 248.7
click at [0, 109] on html "Analytics Manufacturing Inbound Inventory Outbound 10:47 AM CDT [DATE] 08/27 Ma…" at bounding box center [784, 386] width 1568 height 772
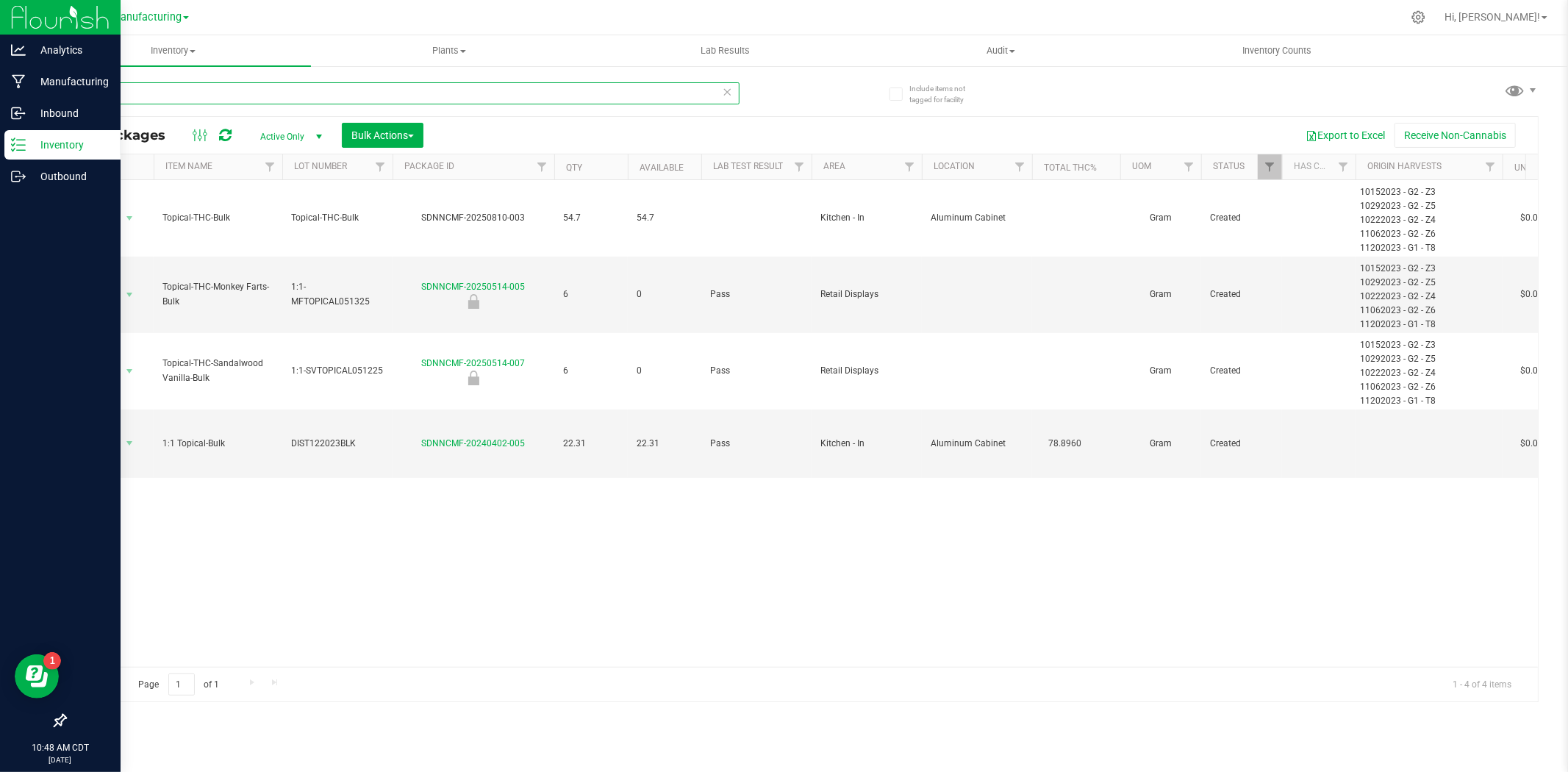
type input "topical"
